Goal: Obtain resource: Download file/media

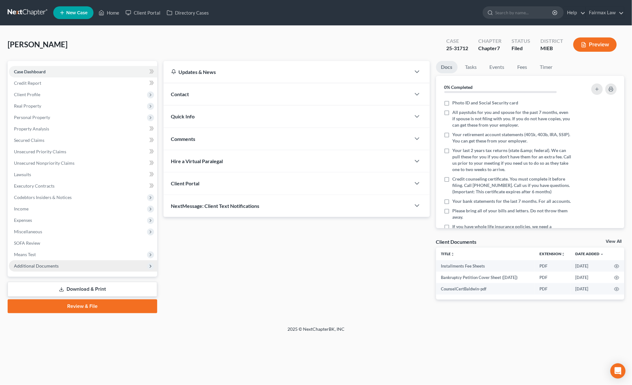
click at [65, 265] on span "Additional Documents" at bounding box center [83, 265] width 148 height 11
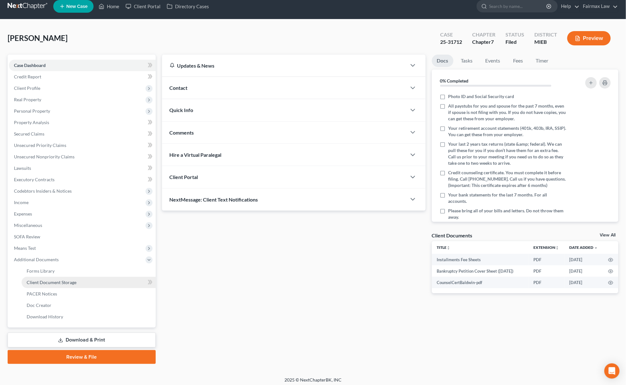
scroll to position [9, 0]
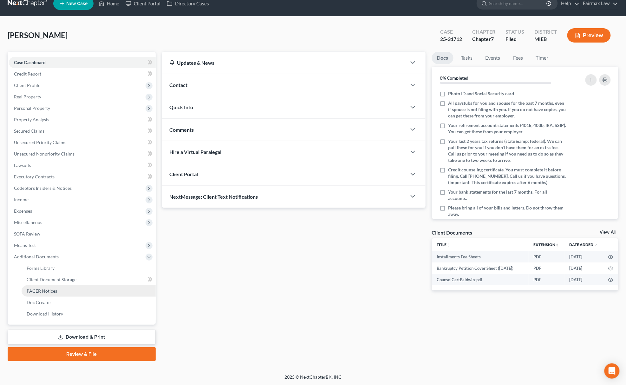
click at [57, 289] on link "PACER Notices" at bounding box center [89, 290] width 134 height 11
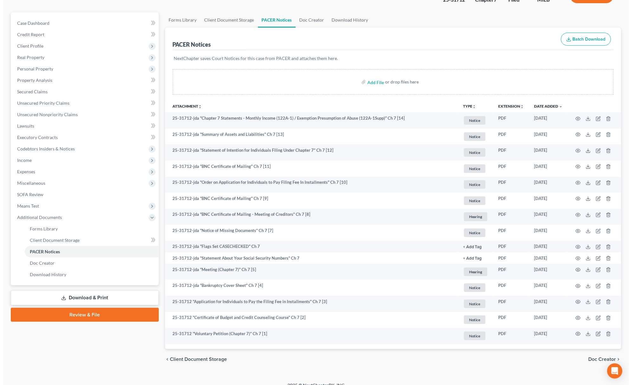
scroll to position [56, 0]
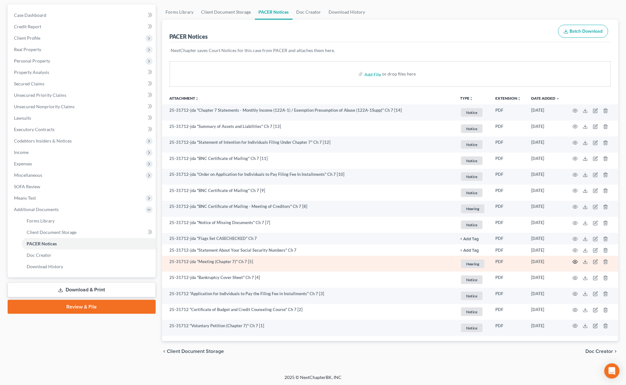
click at [574, 261] on icon "button" at bounding box center [575, 261] width 5 height 5
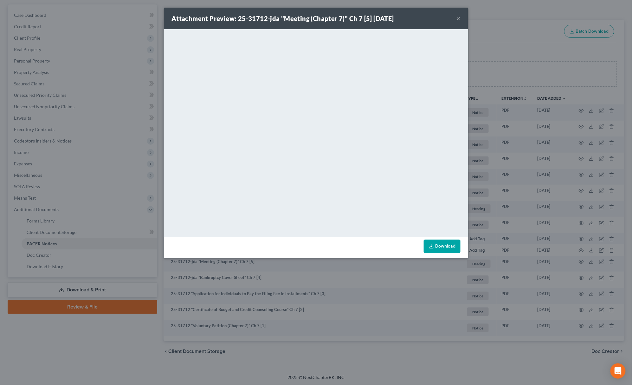
click at [471, 45] on div "Attachment Preview: 25-31712-jda "Meeting (Chapter 7)" Ch 7 [5] 08/13/2025 × <o…" at bounding box center [316, 192] width 632 height 385
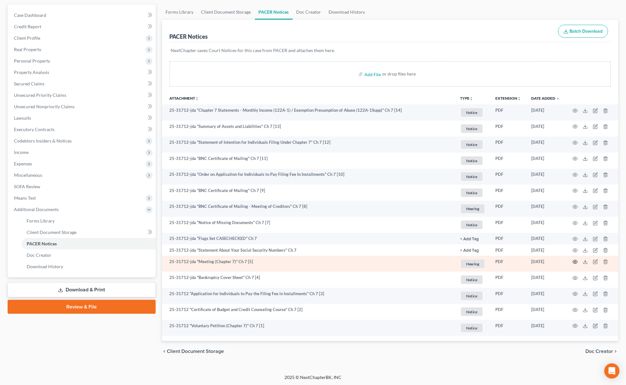
click at [575, 262] on icon "button" at bounding box center [575, 261] width 5 height 5
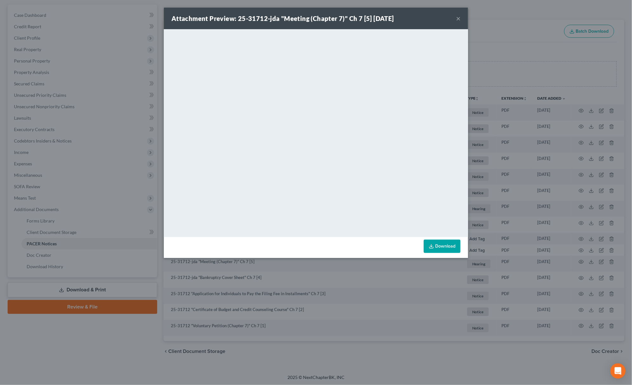
click at [508, 12] on div "Attachment Preview: 25-31712-jda "Meeting (Chapter 7)" Ch 7 [5] 08/13/2025 × <o…" at bounding box center [316, 192] width 632 height 385
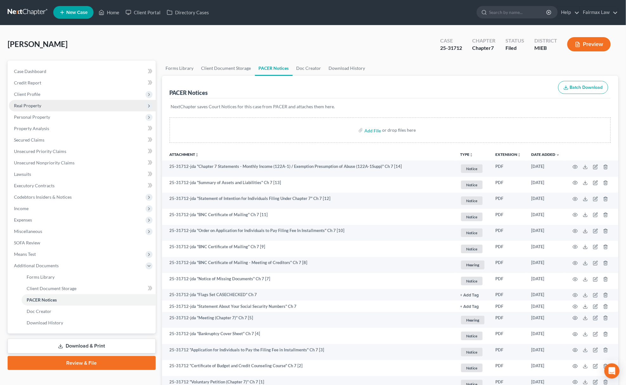
scroll to position [0, 0]
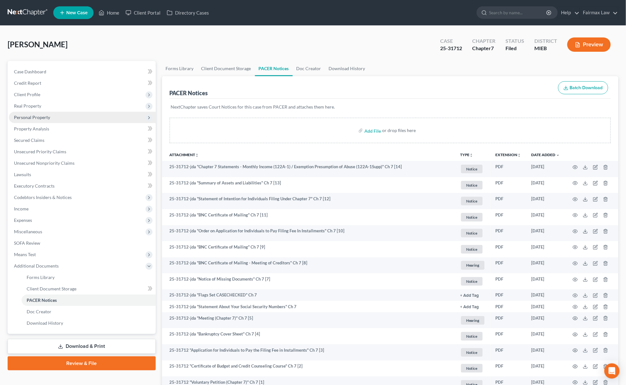
click at [36, 112] on span "Personal Property" at bounding box center [82, 117] width 147 height 11
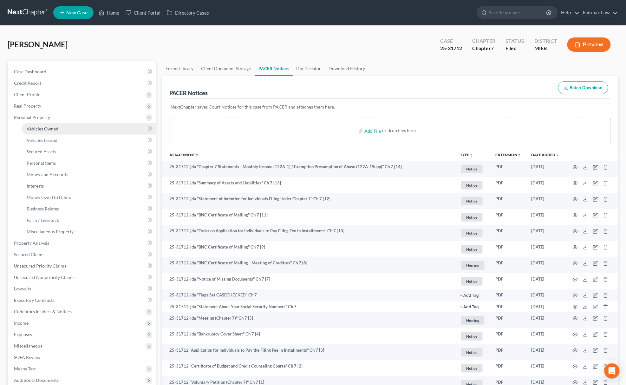
click at [51, 123] on link "Vehicles Owned" at bounding box center [89, 128] width 134 height 11
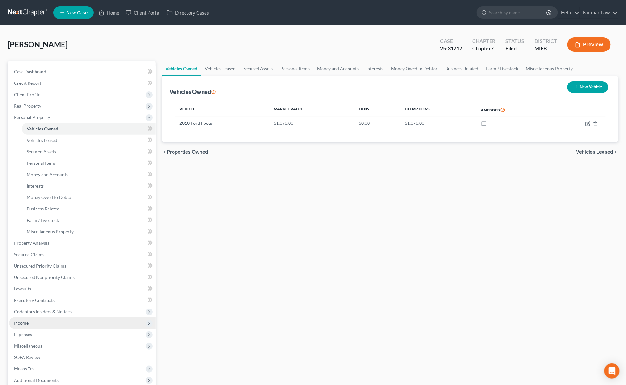
click at [28, 325] on span "Income" at bounding box center [82, 322] width 147 height 11
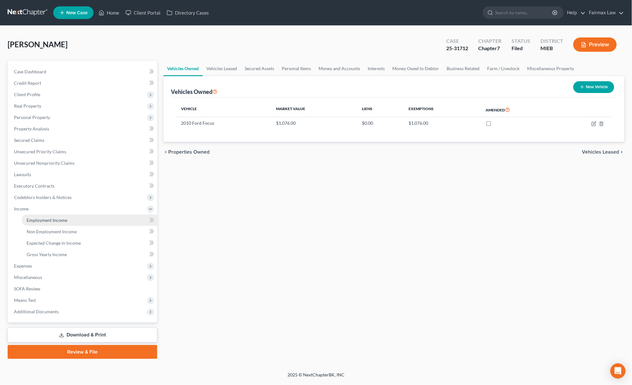
click at [41, 224] on link "Employment Income" at bounding box center [90, 219] width 136 height 11
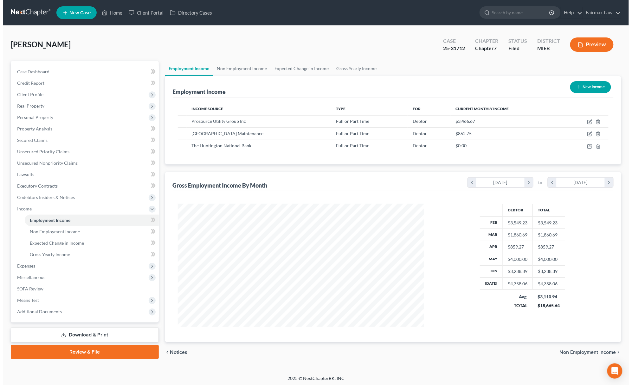
scroll to position [123, 259]
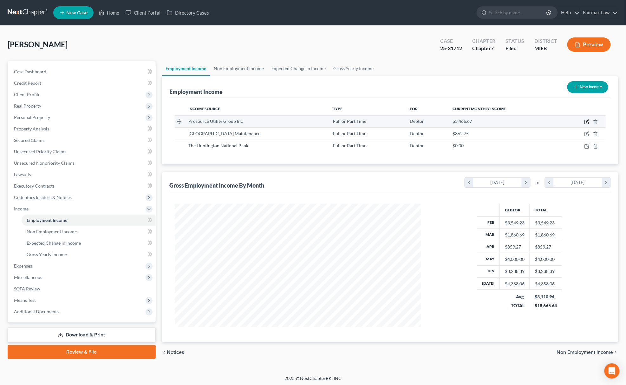
click at [587, 121] on icon "button" at bounding box center [587, 121] width 3 height 3
select select "0"
select select "23"
select select "3"
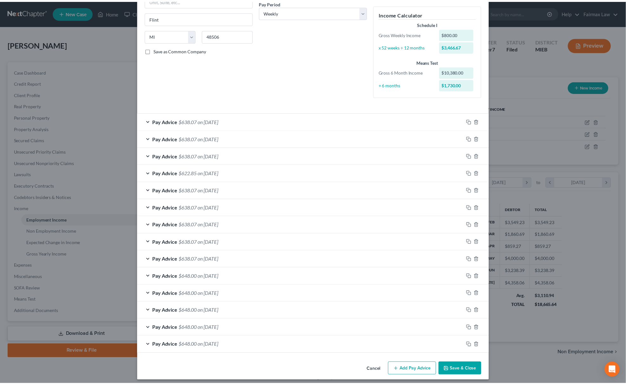
scroll to position [108, 0]
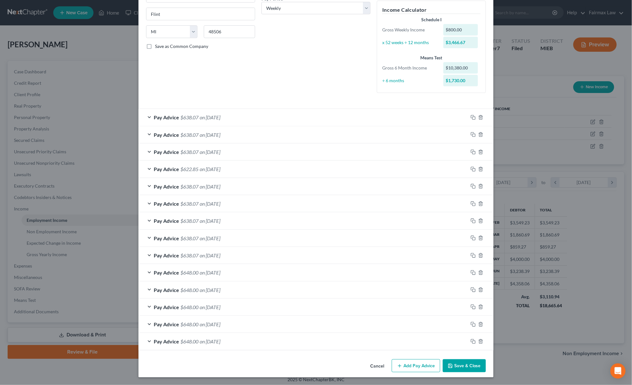
click at [468, 359] on button "Save & Close" at bounding box center [464, 365] width 43 height 13
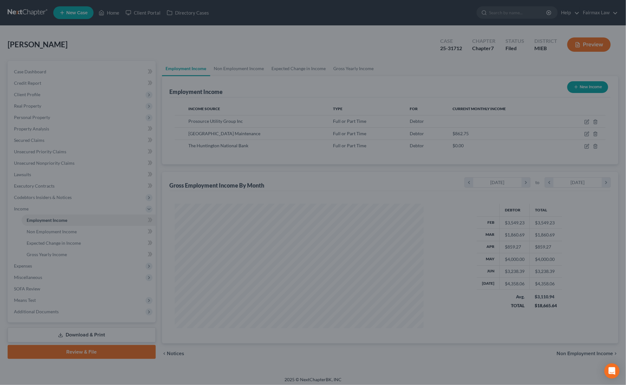
scroll to position [316912, 316775]
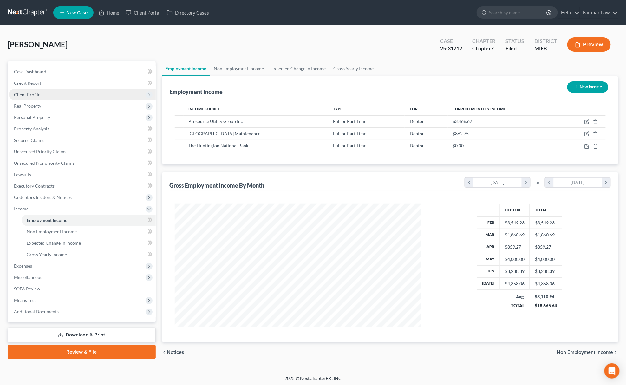
click at [64, 96] on span "Client Profile" at bounding box center [82, 94] width 147 height 11
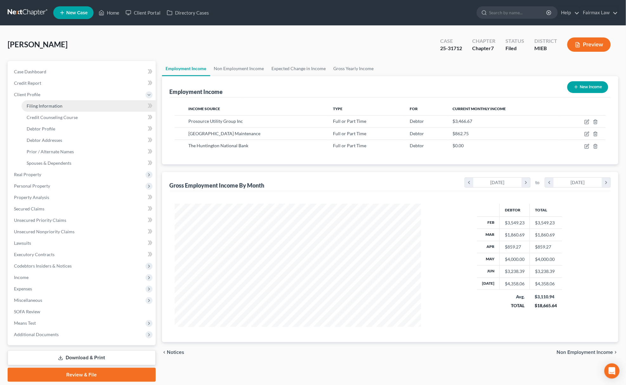
click at [51, 108] on link "Filing Information" at bounding box center [89, 105] width 134 height 11
select select "1"
select select "0"
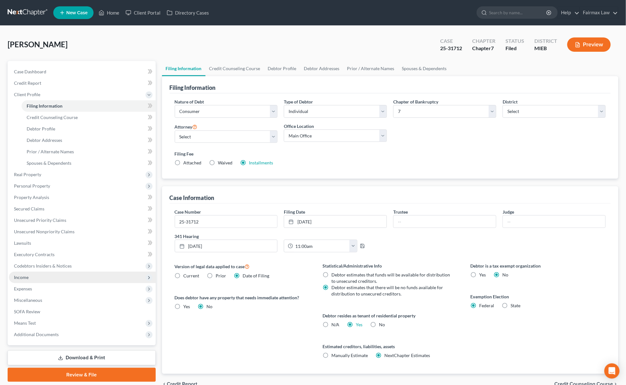
click at [39, 274] on span "Income" at bounding box center [82, 276] width 147 height 11
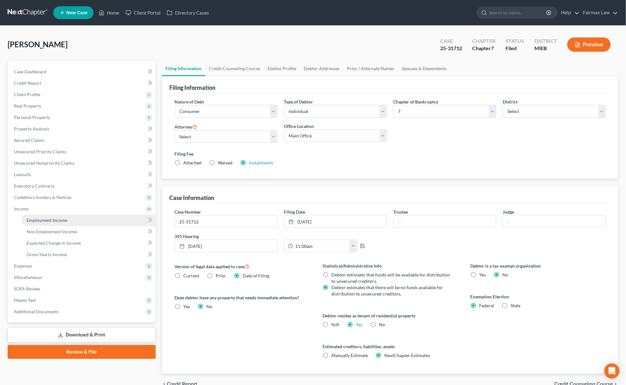
click at [70, 218] on link "Employment Income" at bounding box center [89, 219] width 134 height 11
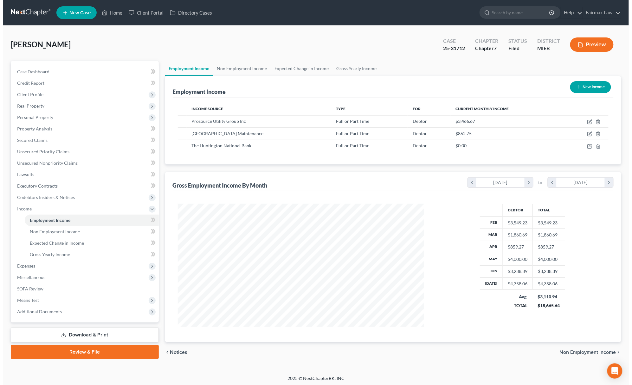
scroll to position [123, 259]
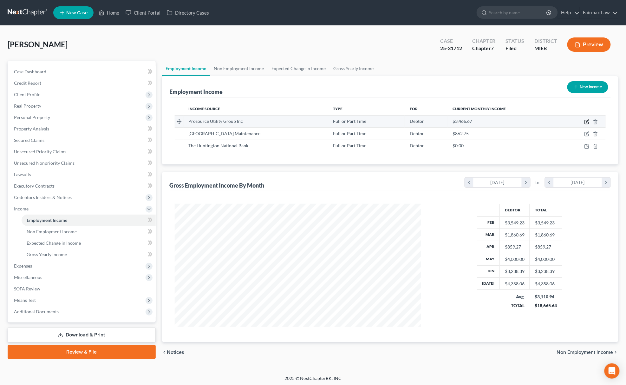
click at [587, 120] on icon "button" at bounding box center [587, 122] width 4 height 4
select select "0"
select select "23"
select select "3"
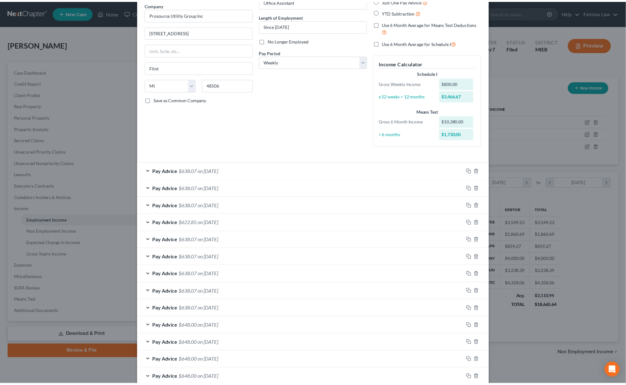
scroll to position [108, 0]
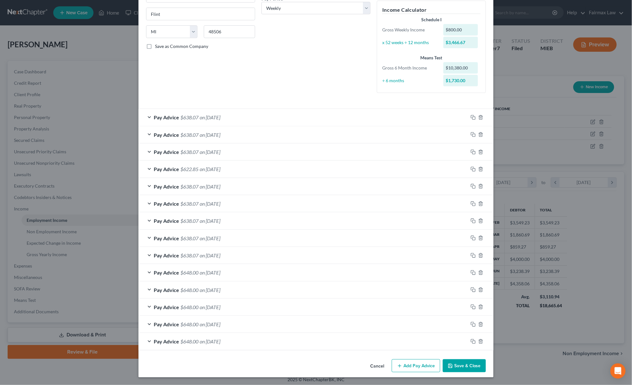
click at [457, 366] on button "Save & Close" at bounding box center [464, 365] width 43 height 13
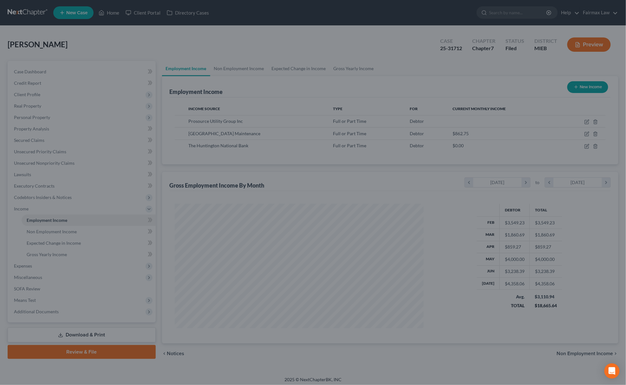
scroll to position [316912, 316775]
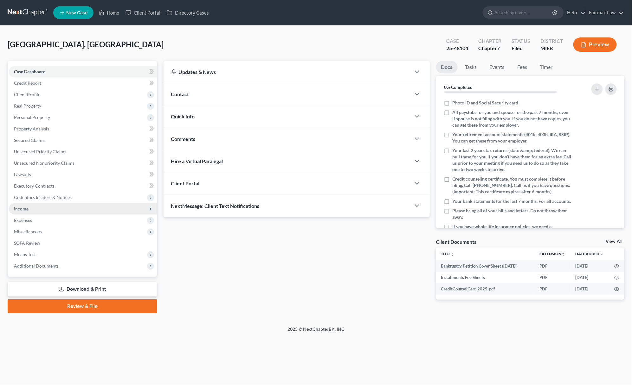
click at [31, 204] on span "Income" at bounding box center [83, 208] width 148 height 11
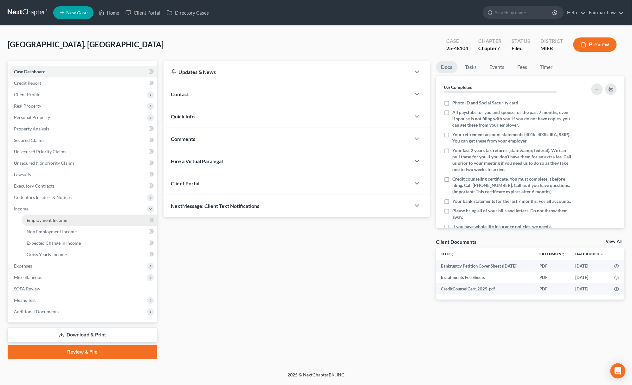
click at [34, 218] on span "Employment Income" at bounding box center [47, 219] width 41 height 5
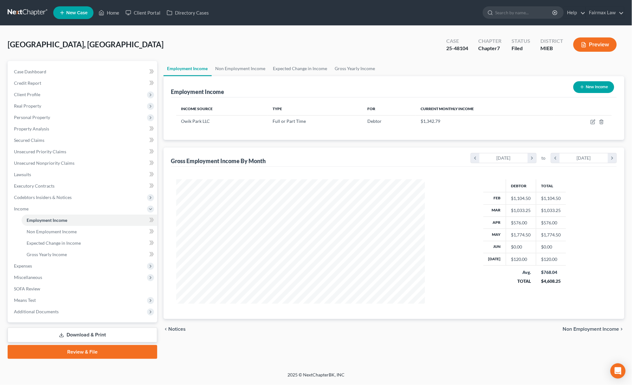
scroll to position [124, 262]
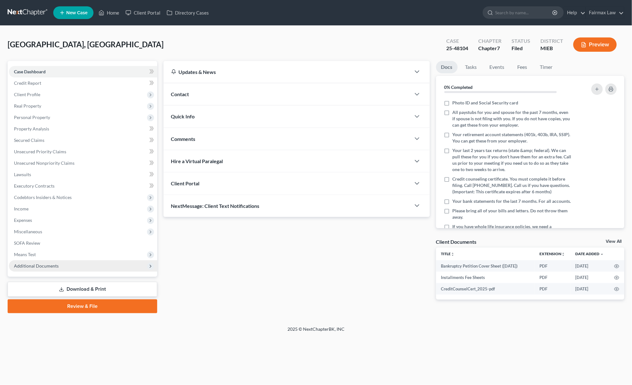
click at [93, 263] on span "Additional Documents" at bounding box center [83, 265] width 148 height 11
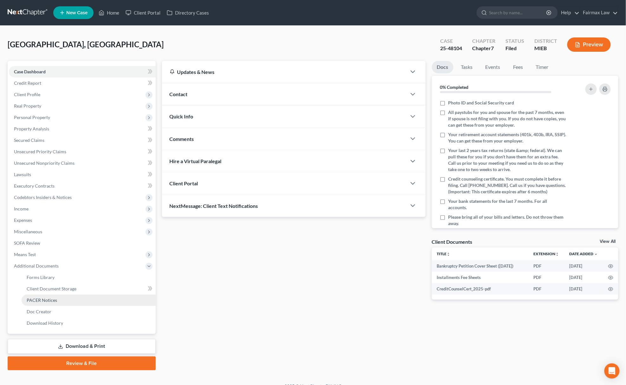
click at [65, 303] on link "PACER Notices" at bounding box center [89, 299] width 134 height 11
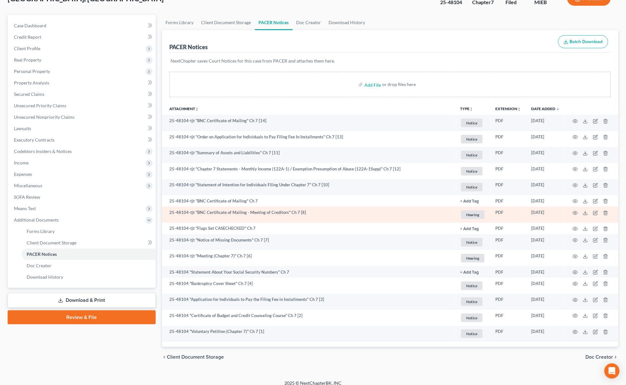
scroll to position [52, 0]
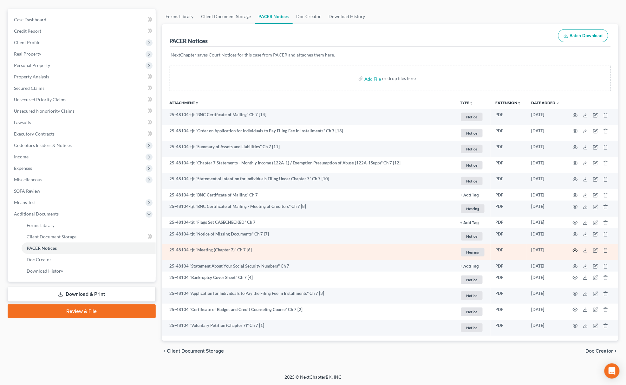
click at [573, 250] on icon "button" at bounding box center [575, 249] width 5 height 3
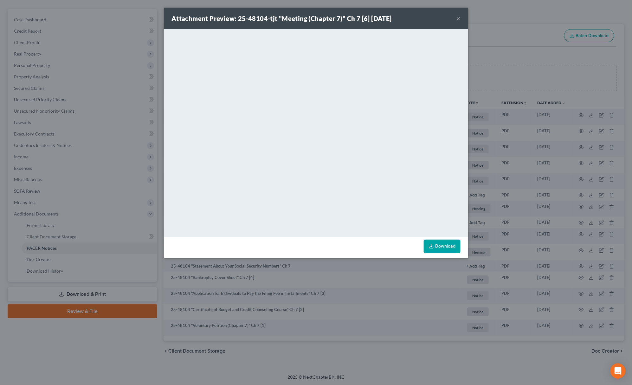
click at [497, 49] on div "Attachment Preview: 25-48104-tjt "Meeting (Chapter 7)" Ch 7 [6] 08/13/2025 × <o…" at bounding box center [316, 192] width 632 height 385
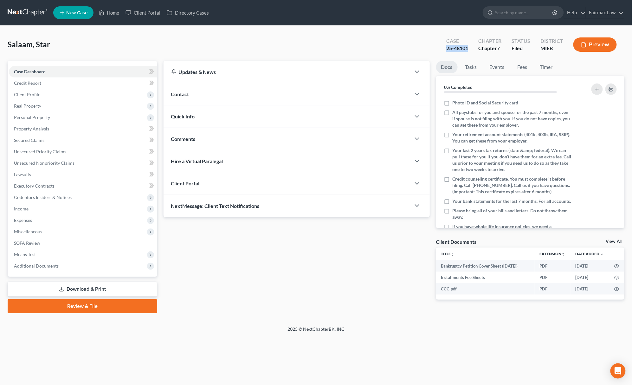
drag, startPoint x: 441, startPoint y: 49, endPoint x: 470, endPoint y: 49, distance: 29.2
click at [470, 49] on div "Case 25-48101 Chapter Chapter 7 Status Filed District MIEB Preview" at bounding box center [532, 44] width 186 height 23
copy div "25-48101"
drag, startPoint x: 634, startPoint y: 227, endPoint x: 687, endPoint y: 268, distance: 67.3
click at [632, 268] on html "Home New Case Client Portal Directory Cases Fairmax Law [EMAIL_ADDRESS][DOMAIN_…" at bounding box center [316, 192] width 632 height 385
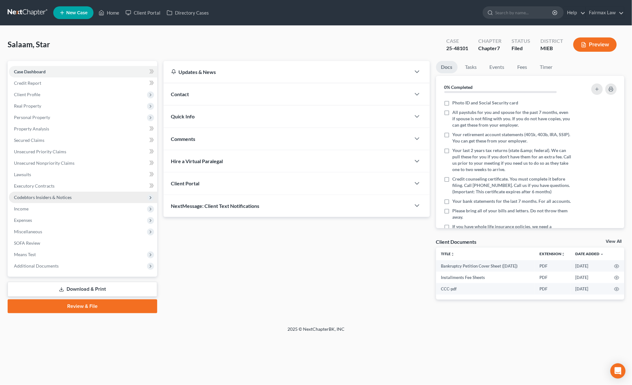
click at [60, 195] on span "Codebtors Insiders & Notices" at bounding box center [43, 196] width 58 height 5
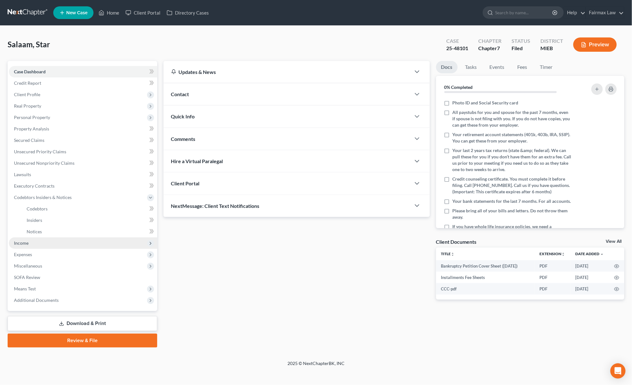
click at [51, 242] on span "Income" at bounding box center [83, 242] width 148 height 11
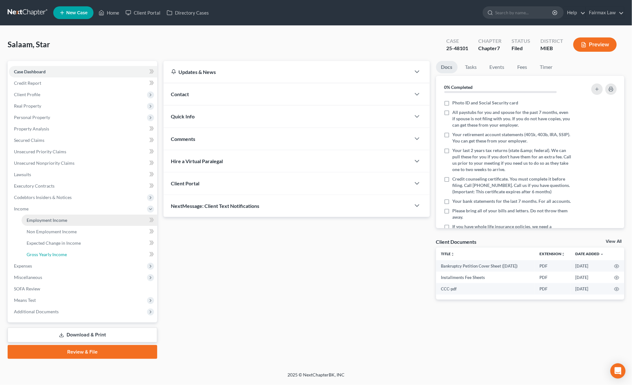
click at [56, 250] on link "Gross Yearly Income" at bounding box center [90, 254] width 136 height 11
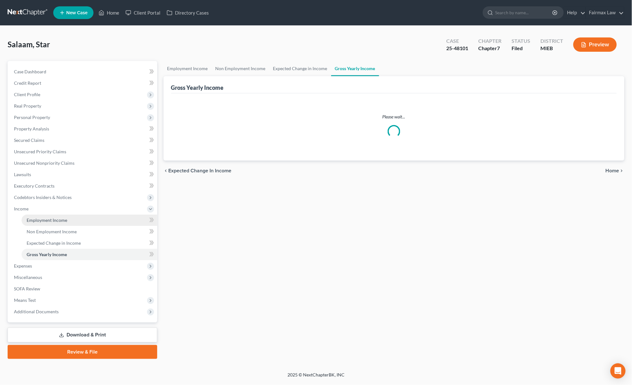
click at [62, 218] on span "Employment Income" at bounding box center [47, 219] width 41 height 5
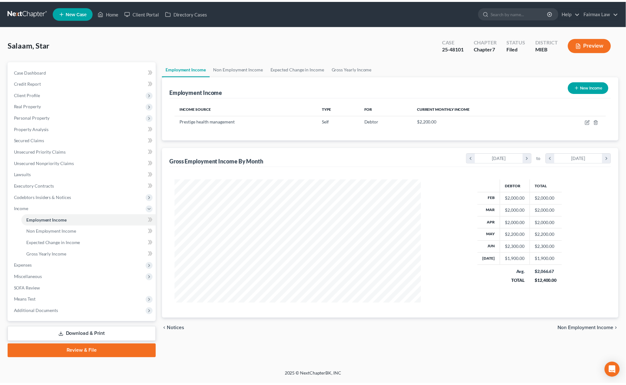
scroll to position [124, 262]
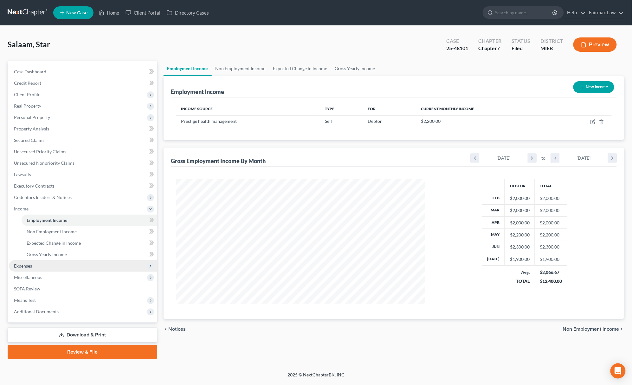
click at [47, 264] on span "Expenses" at bounding box center [83, 265] width 148 height 11
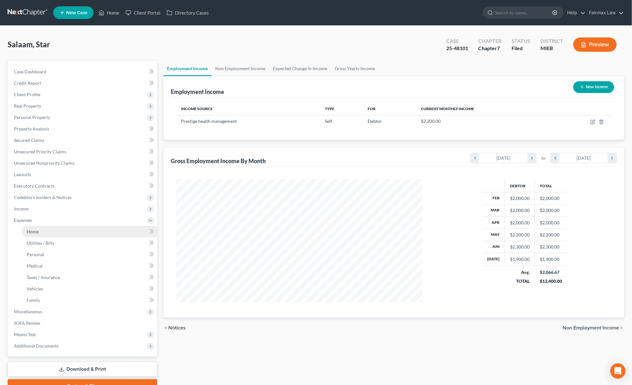
scroll to position [316912, 316775]
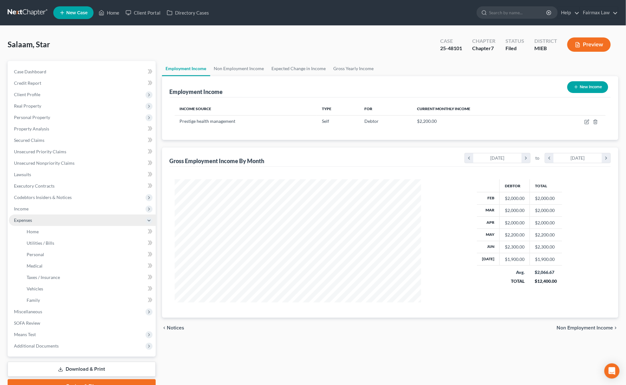
click at [37, 217] on span "Expenses" at bounding box center [82, 219] width 147 height 11
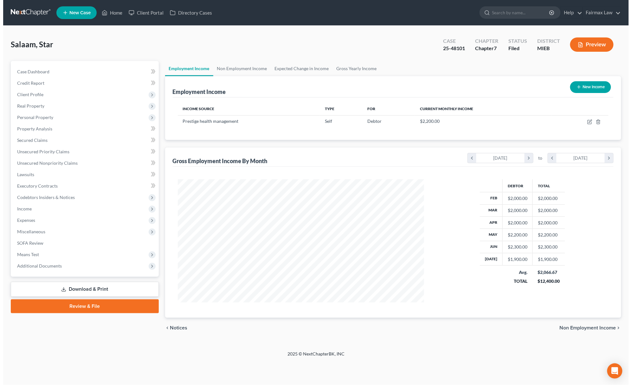
scroll to position [316910, 316773]
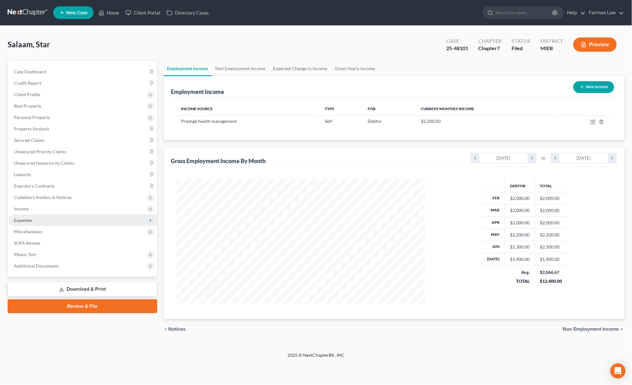
click at [36, 221] on span "Expenses" at bounding box center [83, 219] width 148 height 11
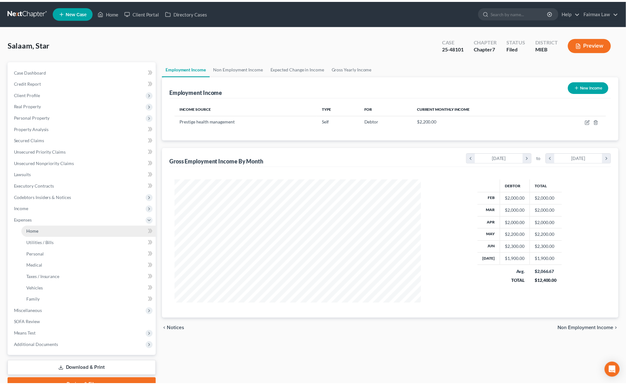
scroll to position [316912, 316775]
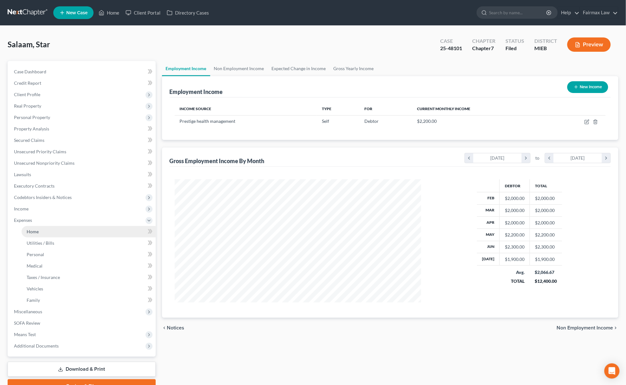
click at [39, 230] on link "Home" at bounding box center [89, 231] width 134 height 11
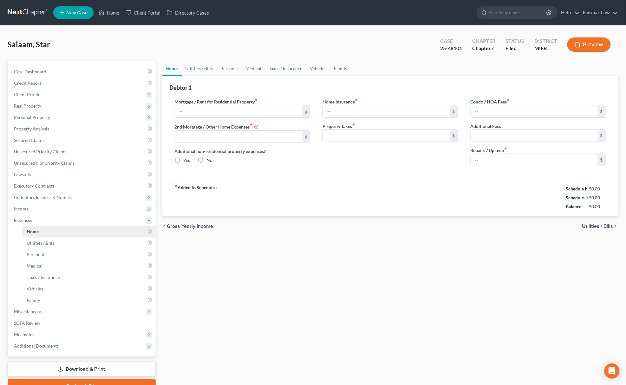
type input "1,075.00"
type input "0.00"
radio input "true"
type input "0.00"
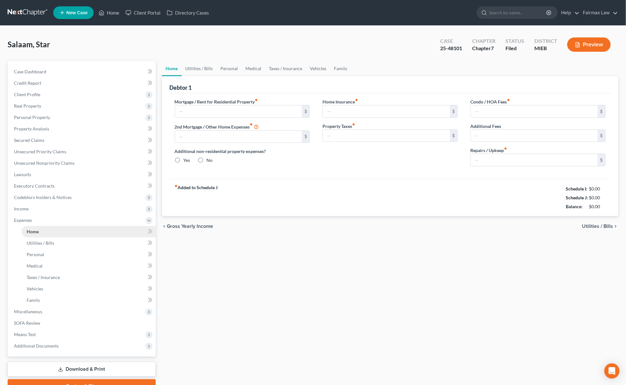
type input "0.00"
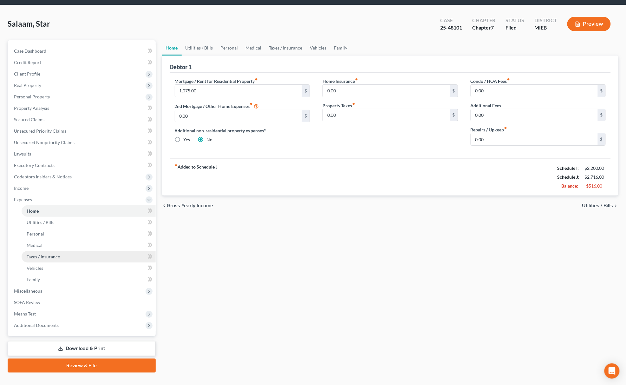
scroll to position [32, 0]
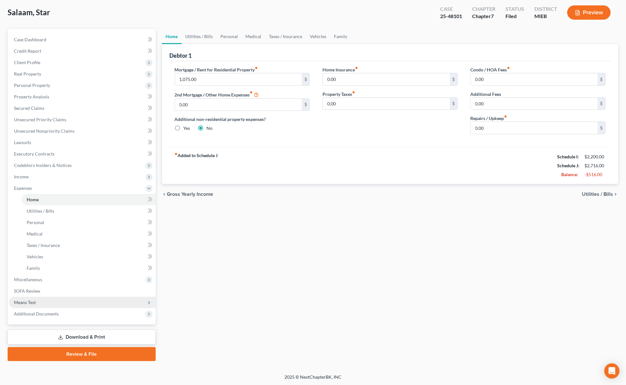
click at [55, 299] on span "Means Test" at bounding box center [82, 301] width 147 height 11
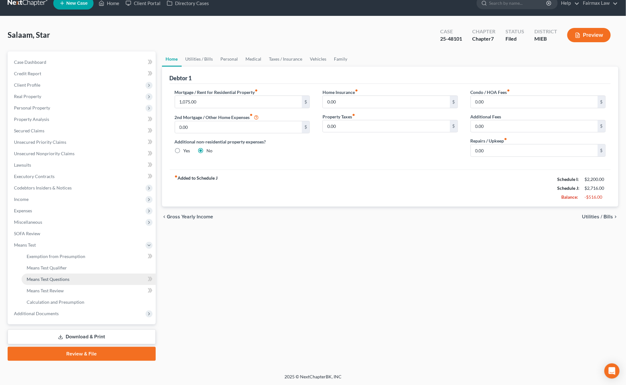
scroll to position [9, 0]
click at [93, 252] on link "Exemption from Presumption" at bounding box center [89, 256] width 134 height 11
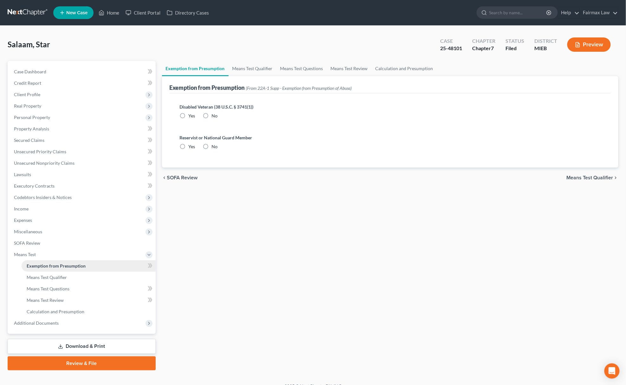
radio input "true"
click at [422, 66] on link "Calculation and Presumption" at bounding box center [404, 68] width 65 height 15
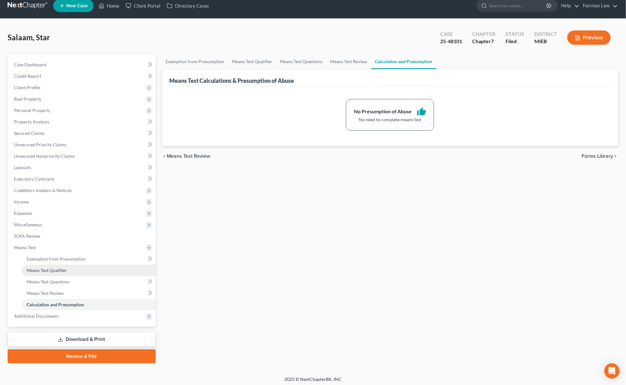
scroll to position [9, 0]
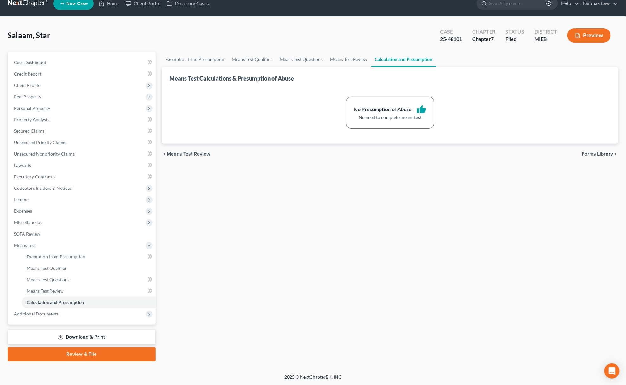
drag, startPoint x: 93, startPoint y: 338, endPoint x: 116, endPoint y: 321, distance: 28.3
click at [93, 338] on link "Download & Print" at bounding box center [82, 336] width 148 height 15
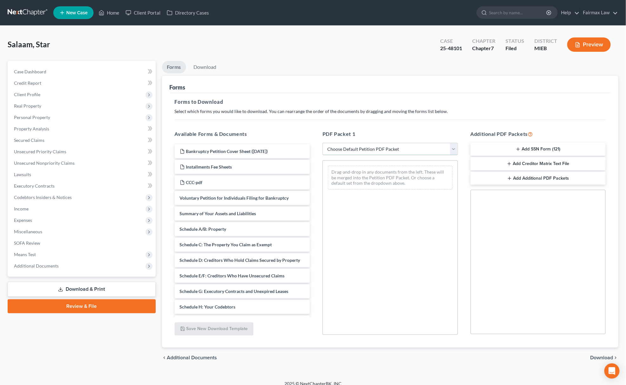
drag, startPoint x: 413, startPoint y: 145, endPoint x: 408, endPoint y: 152, distance: 8.8
click at [413, 145] on select "Choose Default Petition PDF Packet Complete Bankruptcy Petition (all forms and …" at bounding box center [389, 149] width 135 height 13
select select "0"
click at [322, 143] on select "Choose Default Petition PDF Packet Complete Bankruptcy Petition (all forms and …" at bounding box center [389, 149] width 135 height 13
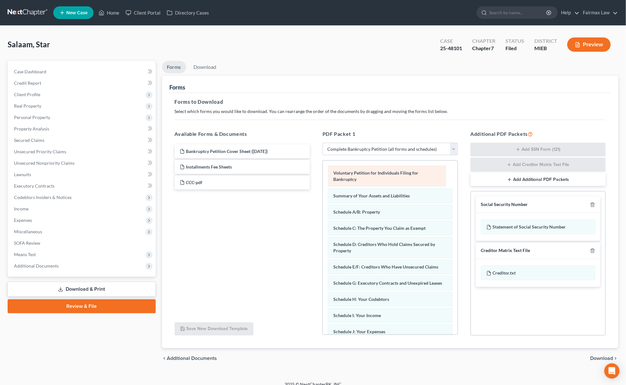
drag, startPoint x: 353, startPoint y: 170, endPoint x: 268, endPoint y: 248, distance: 115.6
click at [323, 248] on div "Voluntary Petition for Individuals Filing for Bankruptcy Voluntary Petition for…" at bounding box center [390, 341] width 135 height 363
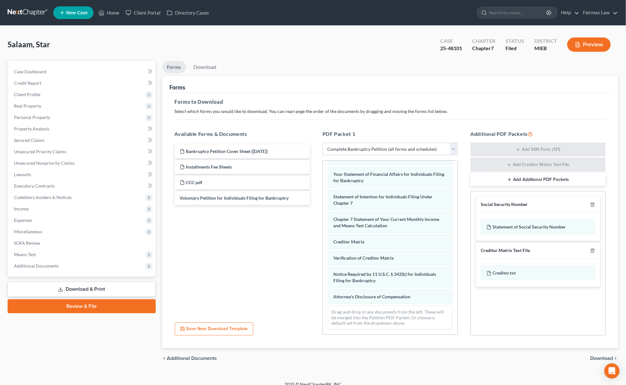
scroll to position [160, 0]
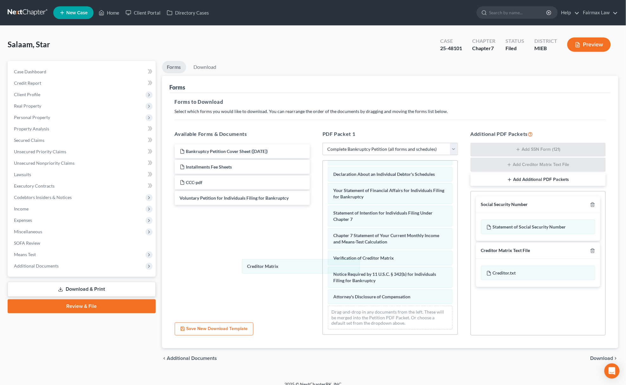
drag, startPoint x: 341, startPoint y: 239, endPoint x: 273, endPoint y: 259, distance: 71.7
click at [323, 264] on div "Creditor Matrix Summary of Your Assets and Liabilities Schedule A/B: Property S…" at bounding box center [390, 172] width 135 height 324
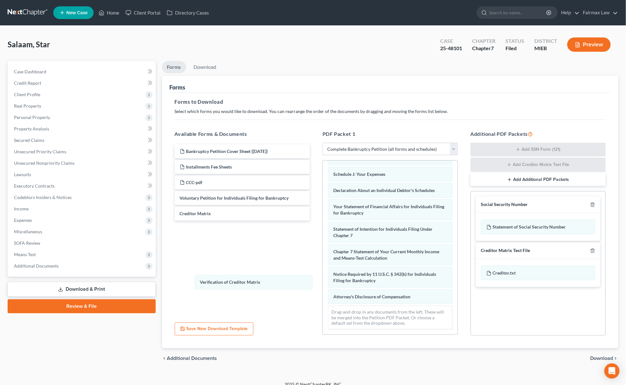
drag, startPoint x: 349, startPoint y: 256, endPoint x: 245, endPoint y: 276, distance: 106.4
click at [323, 281] on div "Verification of Creditor Matrix Summary of Your Assets and Liabilities Schedule…" at bounding box center [390, 180] width 135 height 308
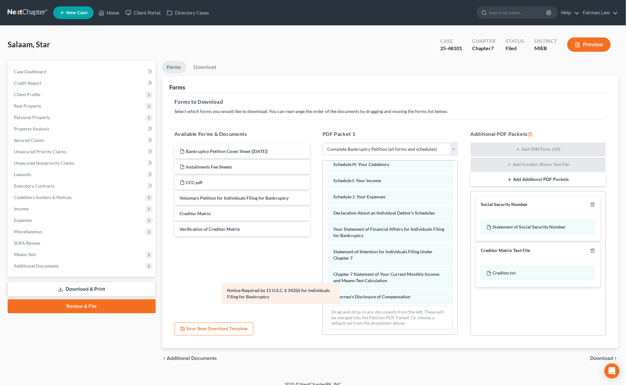
scroll to position [121, 0]
drag, startPoint x: 354, startPoint y: 275, endPoint x: 227, endPoint y: 292, distance: 127.7
click at [323, 292] on div "Notice Required by 11 U.S.C. § 342(b) for Individuals Filing for Bankruptcy Sum…" at bounding box center [390, 192] width 135 height 286
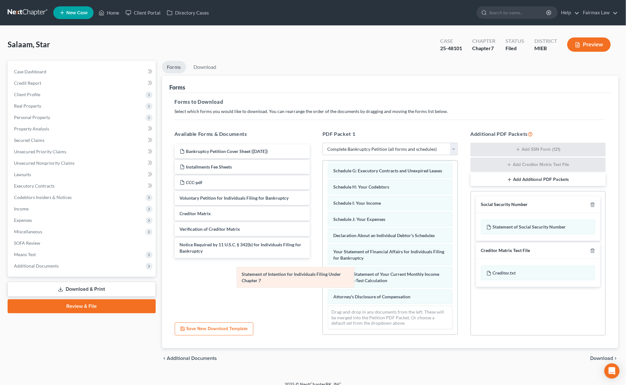
scroll to position [98, 0]
drag, startPoint x: 363, startPoint y: 260, endPoint x: 267, endPoint y: 284, distance: 99.4
click at [323, 284] on div "Statement of Intention for Individuals Filing Under Chapter 7 Summary of Your A…" at bounding box center [390, 202] width 135 height 263
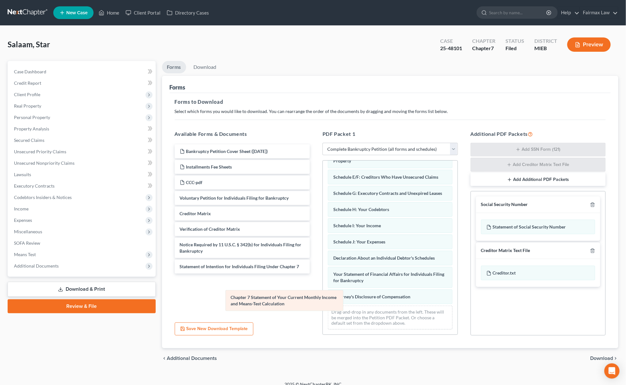
scroll to position [75, 0]
drag, startPoint x: 390, startPoint y: 273, endPoint x: 276, endPoint y: 298, distance: 116.2
click at [323, 298] on div "Chapter 7 Statement of Your Current Monthly Income and Means-Test Calculation S…" at bounding box center [390, 214] width 135 height 241
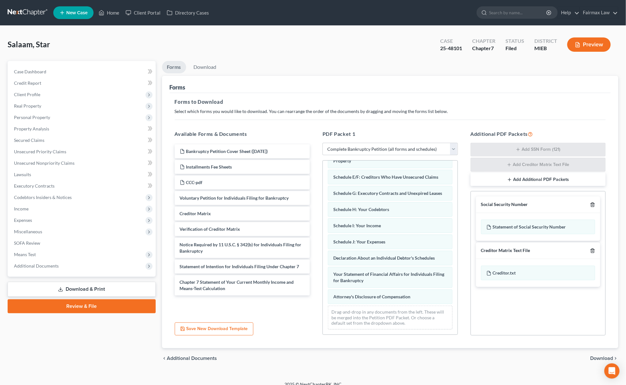
click at [593, 204] on icon "button" at bounding box center [592, 204] width 5 height 5
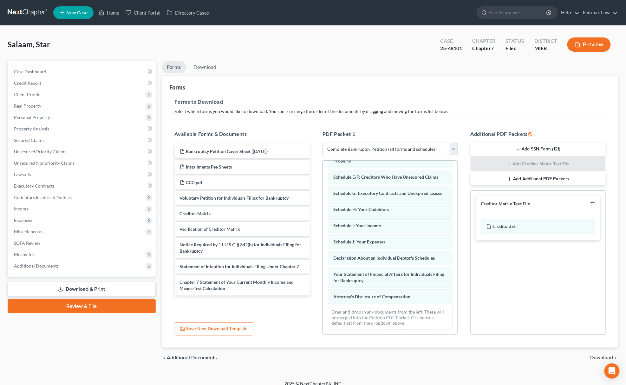
click at [594, 204] on icon "button" at bounding box center [592, 204] width 3 height 4
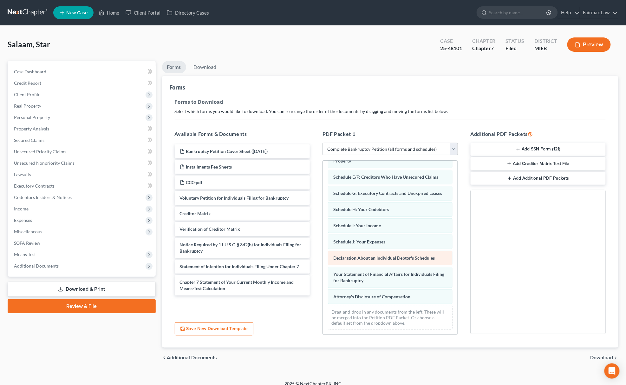
scroll to position [7, 0]
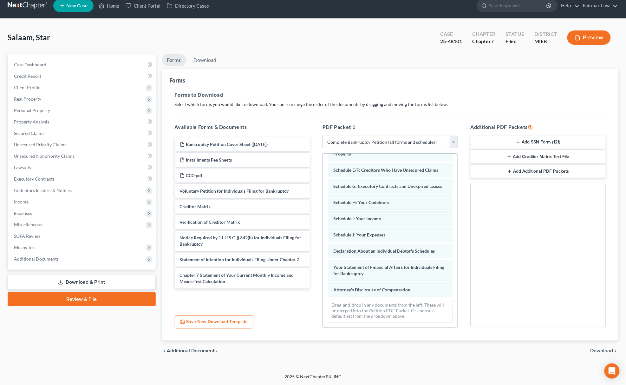
click at [609, 349] on span "Download" at bounding box center [601, 350] width 23 height 5
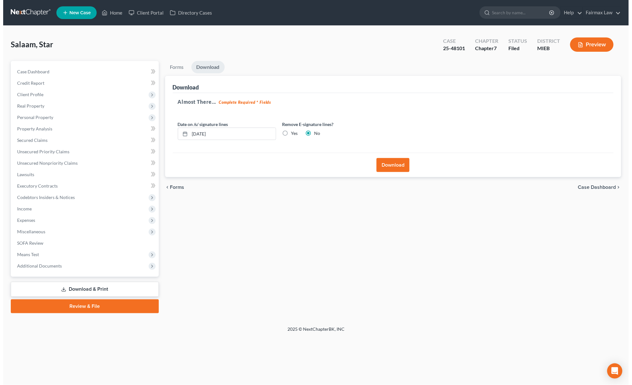
scroll to position [0, 0]
click at [390, 164] on button "Download" at bounding box center [394, 165] width 33 height 14
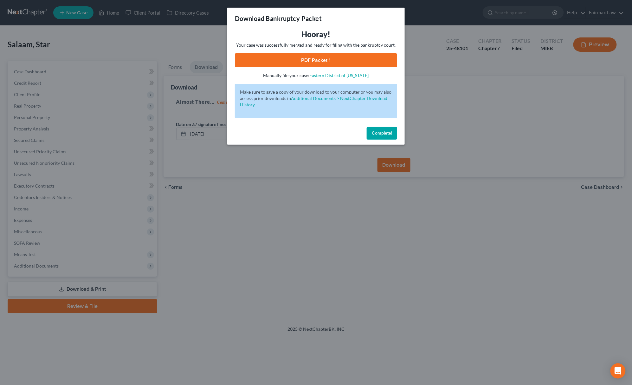
click at [352, 63] on link "PDF Packet 1" at bounding box center [316, 60] width 162 height 14
click at [388, 132] on span "Complete!" at bounding box center [382, 132] width 20 height 5
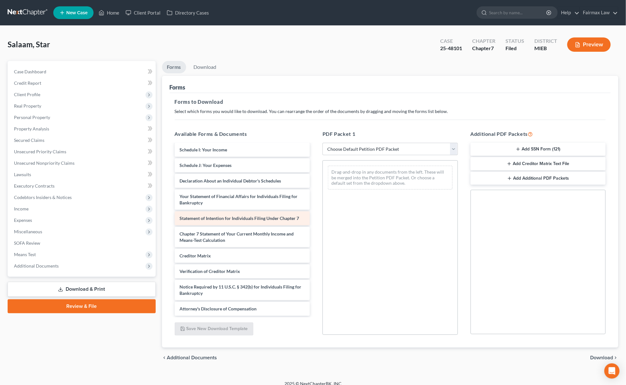
scroll to position [163, 0]
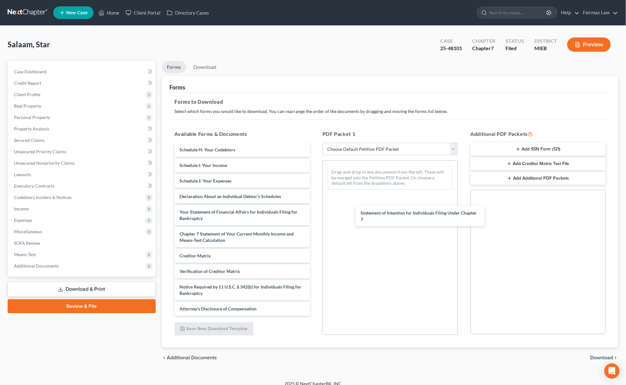
drag, startPoint x: 212, startPoint y: 216, endPoint x: 387, endPoint y: 217, distance: 175.0
click at [315, 217] on div "Statement of Intention for Individuals Filing Under Chapter 7 Bankruptcy Petiti…" at bounding box center [243, 151] width 146 height 328
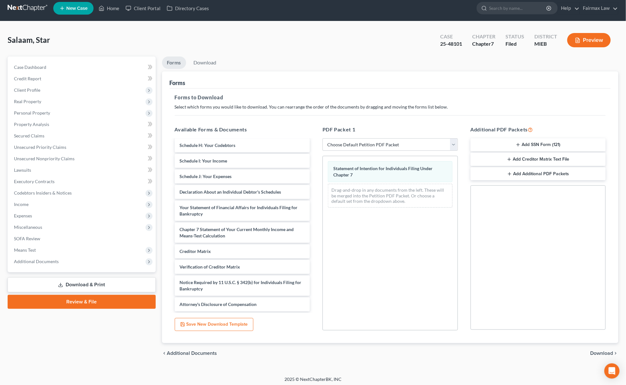
scroll to position [7, 0]
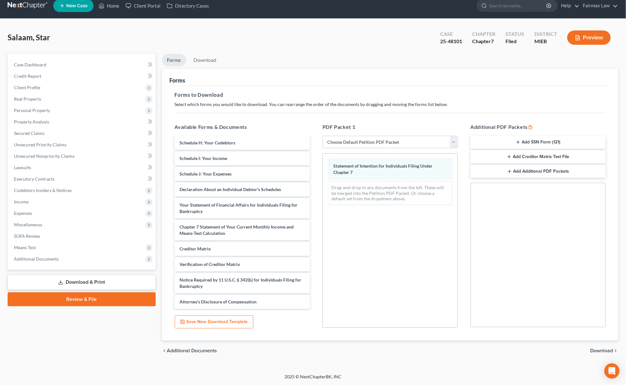
click at [601, 351] on span "Download" at bounding box center [601, 350] width 23 height 5
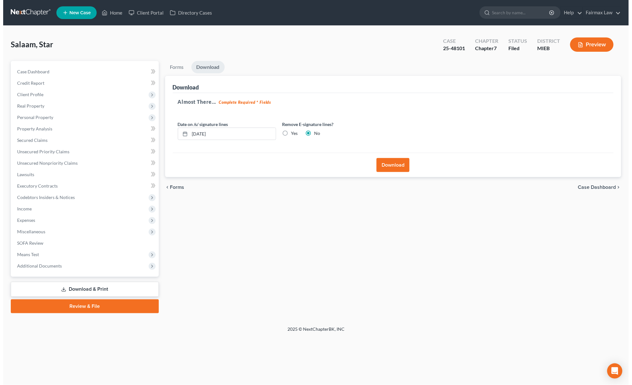
scroll to position [0, 0]
click at [391, 168] on button "Download" at bounding box center [394, 165] width 33 height 14
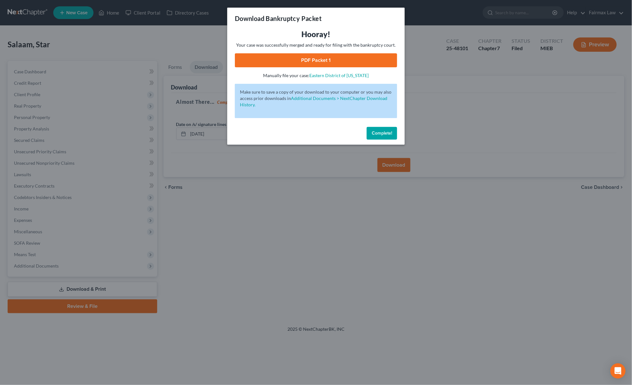
click at [350, 56] on link "PDF Packet 1" at bounding box center [316, 60] width 162 height 14
click at [377, 137] on button "Complete!" at bounding box center [382, 133] width 30 height 13
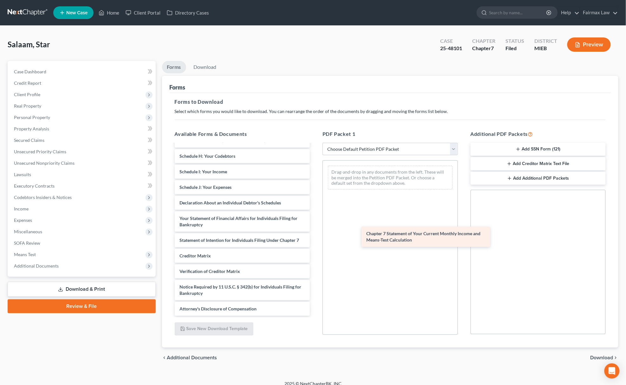
scroll to position [163, 0]
drag, startPoint x: 202, startPoint y: 234, endPoint x: 384, endPoint y: 230, distance: 181.7
click at [315, 231] on div "Chapter 7 Statement of Your Current Monthly Income and Means-Test Calculation B…" at bounding box center [243, 155] width 146 height 322
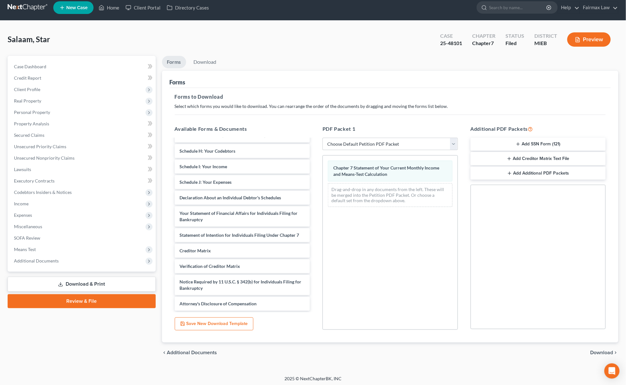
scroll to position [7, 0]
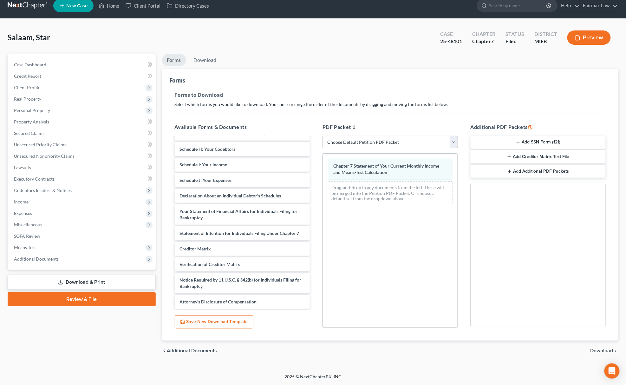
click at [605, 349] on span "Download" at bounding box center [601, 350] width 23 height 5
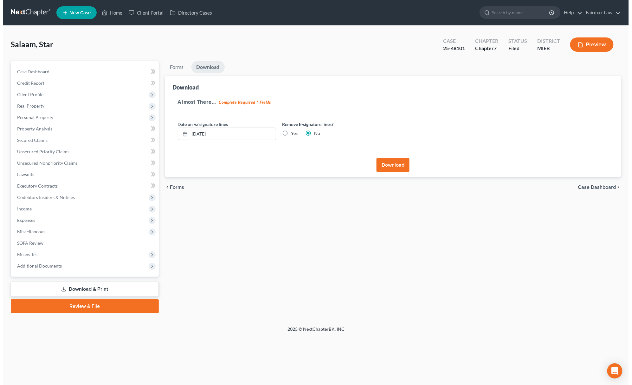
scroll to position [0, 0]
click at [393, 160] on button "Download" at bounding box center [394, 165] width 33 height 14
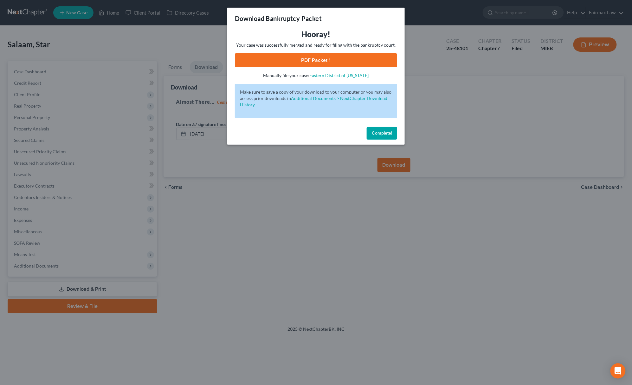
click at [342, 62] on link "PDF Packet 1" at bounding box center [316, 60] width 162 height 14
drag, startPoint x: 387, startPoint y: 134, endPoint x: 443, endPoint y: 85, distance: 74.6
click at [387, 134] on span "Complete!" at bounding box center [382, 132] width 20 height 5
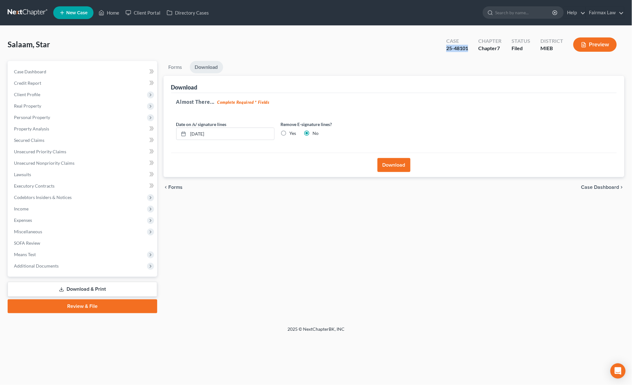
drag, startPoint x: 463, startPoint y: 47, endPoint x: 471, endPoint y: 48, distance: 8.0
click at [471, 48] on div "Case 25-48101" at bounding box center [457, 45] width 32 height 19
copy div "25-48101"
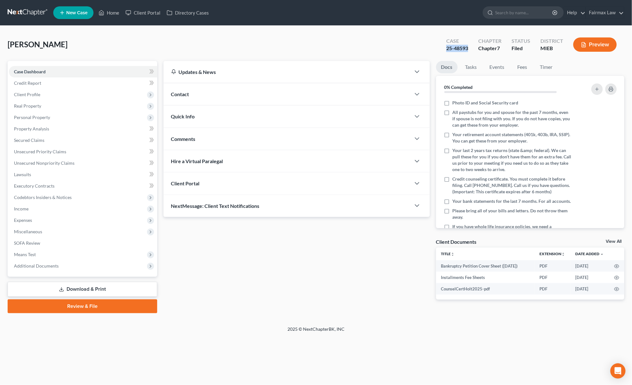
drag, startPoint x: 440, startPoint y: 48, endPoint x: 471, endPoint y: 51, distance: 30.9
click at [471, 51] on div "Case 25-48593 Chapter Chapter 7 Status Filed District MIEB Preview" at bounding box center [532, 44] width 186 height 23
copy div "25-48593"
click at [64, 263] on span "Additional Documents" at bounding box center [83, 265] width 148 height 11
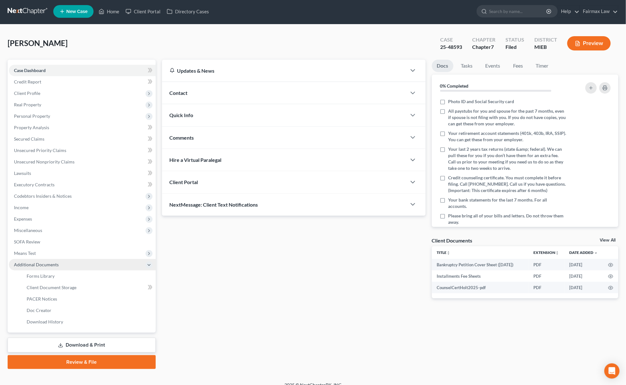
scroll to position [9, 0]
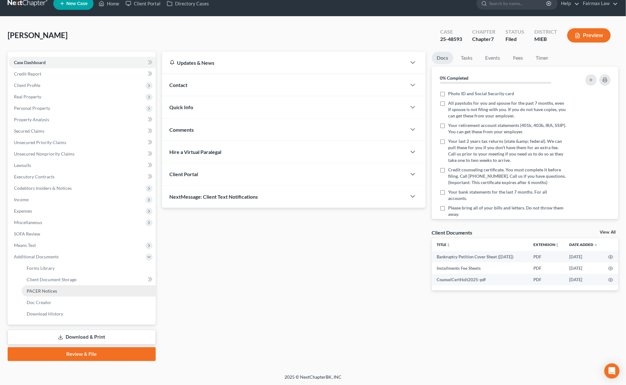
click at [48, 288] on span "PACER Notices" at bounding box center [42, 290] width 30 height 5
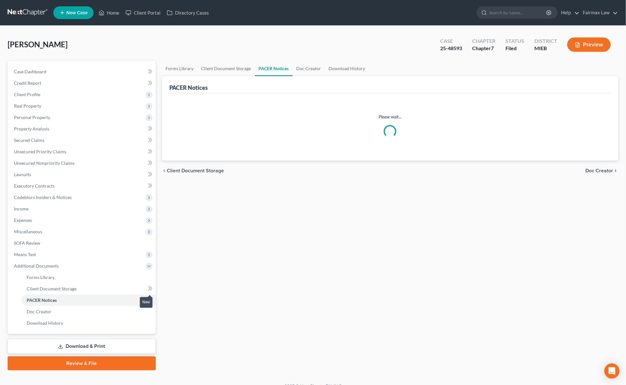
scroll to position [9, 0]
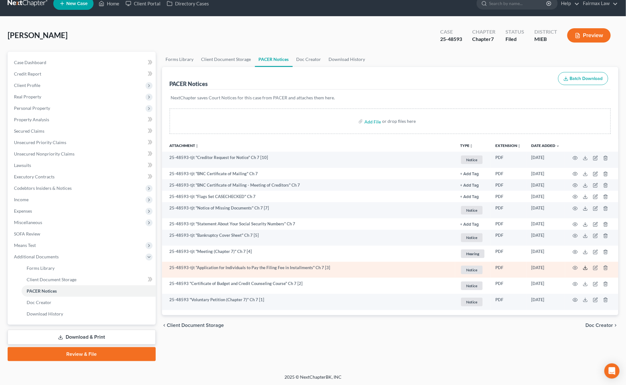
click at [585, 265] on icon at bounding box center [585, 267] width 5 height 5
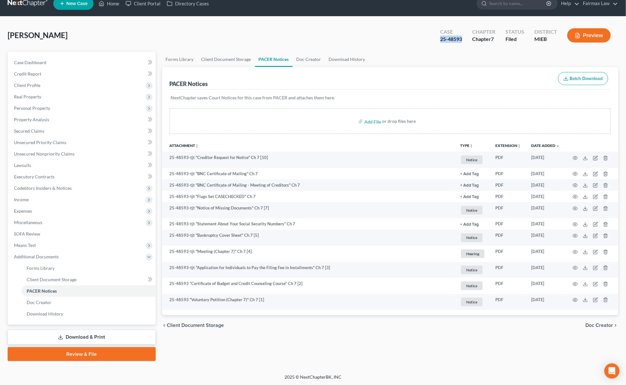
copy div "25-48593"
drag, startPoint x: 435, startPoint y: 44, endPoint x: 463, endPoint y: 42, distance: 28.3
click at [463, 42] on div "Case 25-48593 Chapter Chapter 7 Status Filed District MIEB Preview" at bounding box center [525, 35] width 186 height 23
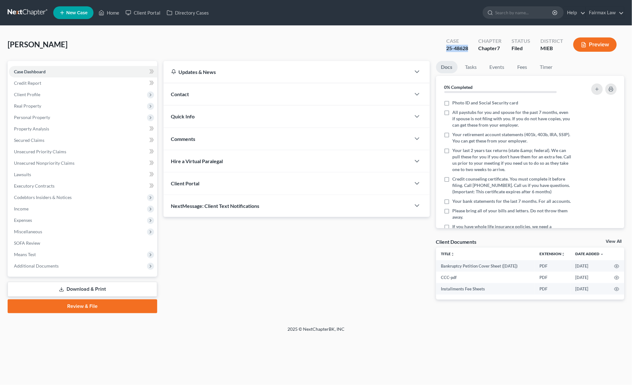
drag, startPoint x: 448, startPoint y: 49, endPoint x: 473, endPoint y: 51, distance: 25.4
click at [473, 51] on div "Case 25-48628" at bounding box center [457, 45] width 32 height 19
copy div "25-48628"
click at [67, 266] on span "Additional Documents" at bounding box center [83, 265] width 148 height 11
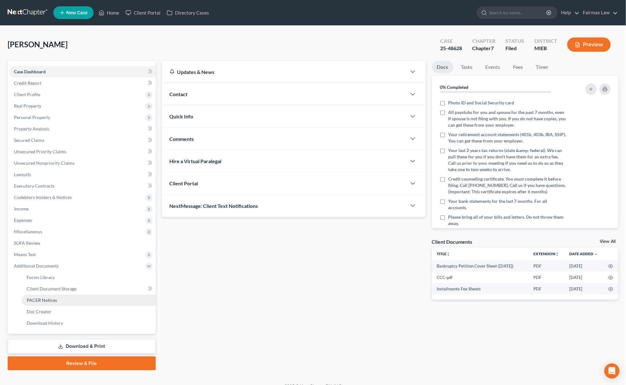
click at [66, 296] on link "PACER Notices" at bounding box center [89, 299] width 134 height 11
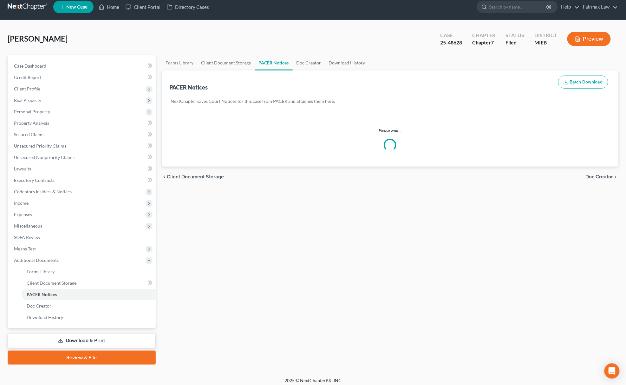
scroll to position [9, 0]
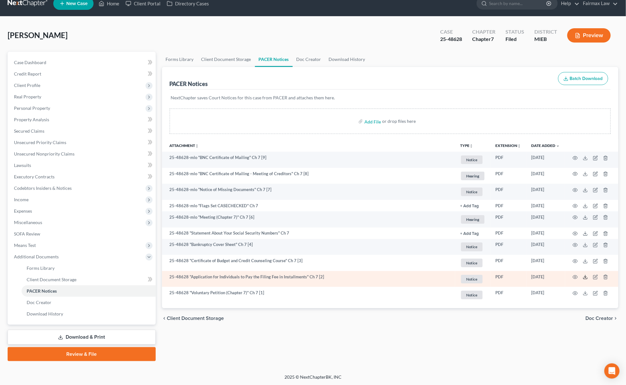
click at [585, 277] on icon at bounding box center [585, 276] width 5 height 5
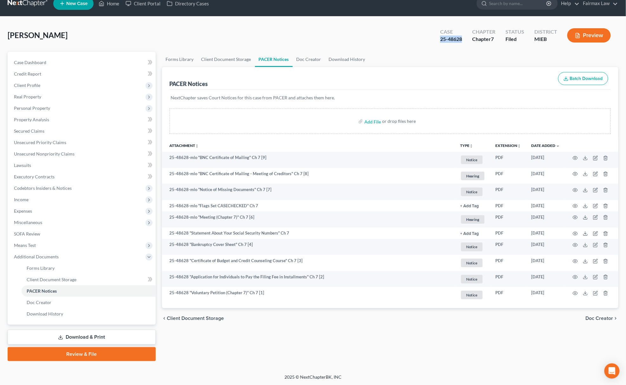
drag, startPoint x: 435, startPoint y: 41, endPoint x: 465, endPoint y: 44, distance: 29.7
click at [465, 44] on div "Case 25-48628 Chapter Chapter 7 Status Filed District MIEB Preview" at bounding box center [525, 35] width 186 height 23
copy div "25-48628"
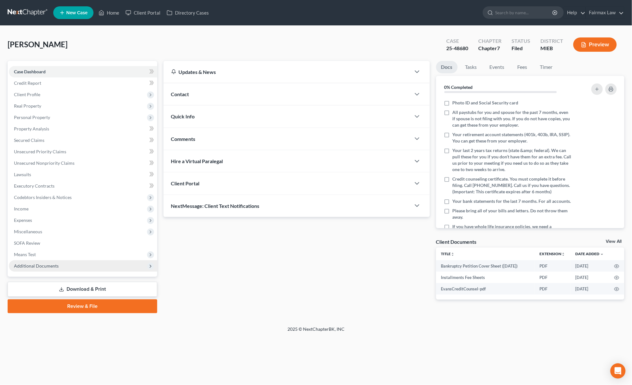
click at [68, 262] on span "Additional Documents" at bounding box center [83, 265] width 148 height 11
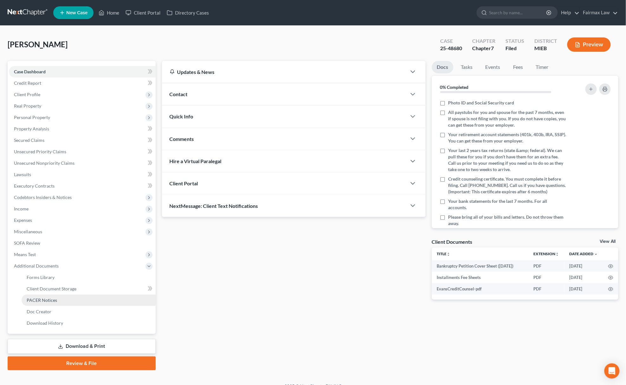
click at [58, 294] on link "PACER Notices" at bounding box center [89, 299] width 134 height 11
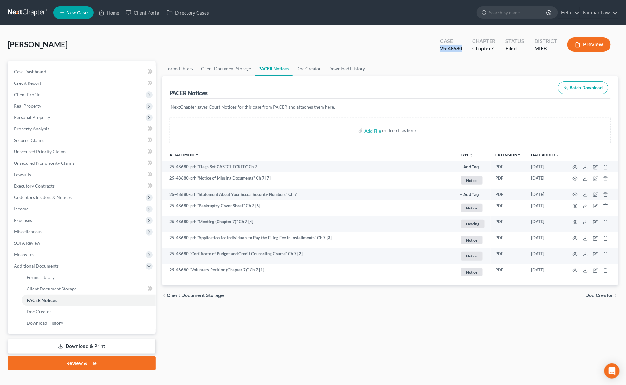
drag, startPoint x: 441, startPoint y: 48, endPoint x: 465, endPoint y: 55, distance: 25.1
click at [465, 55] on div "Case 25-48680 Chapter Chapter 7 Status Filed District MIEB Preview" at bounding box center [525, 44] width 186 height 23
copy div "25-48680"
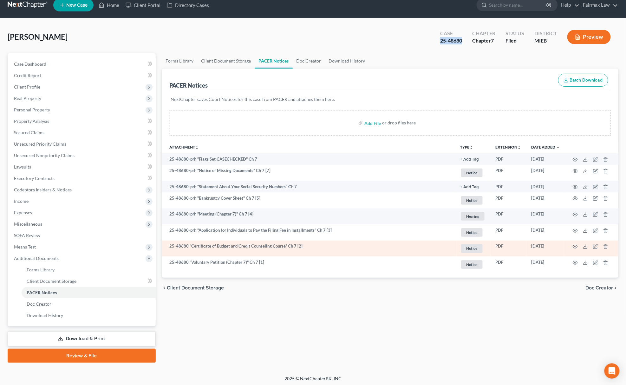
scroll to position [9, 0]
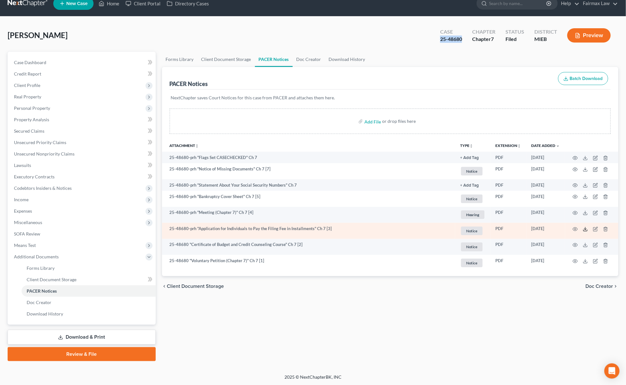
click at [583, 228] on icon at bounding box center [585, 228] width 5 height 5
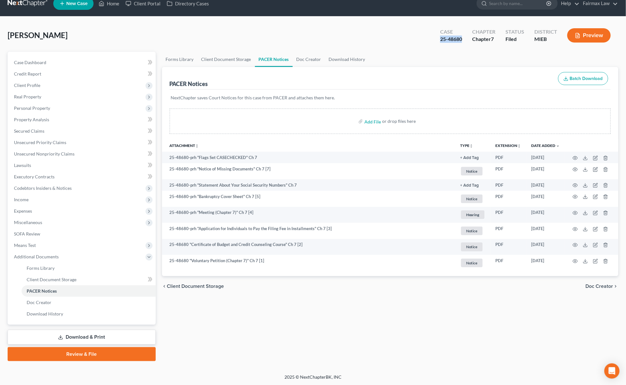
click at [432, 40] on div "Evans, Bryan Upgraded Case 25-48680 Chapter Chapter 7 Status Filed District MIE…" at bounding box center [313, 38] width 611 height 28
drag, startPoint x: 439, startPoint y: 40, endPoint x: 467, endPoint y: 42, distance: 28.0
click at [467, 42] on div "Case 25-48680" at bounding box center [451, 36] width 32 height 19
copy div "25-48680"
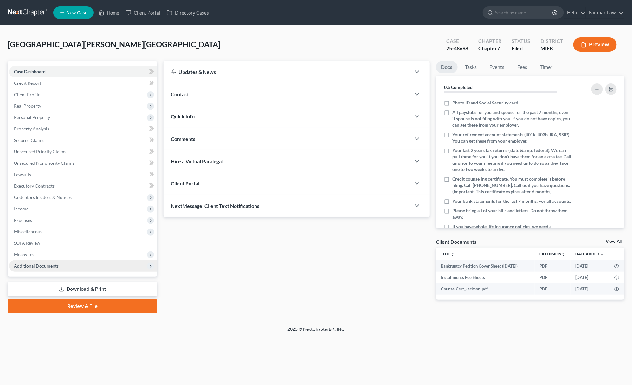
drag, startPoint x: 57, startPoint y: 267, endPoint x: 83, endPoint y: 267, distance: 25.7
click at [57, 266] on span "Additional Documents" at bounding box center [36, 265] width 45 height 5
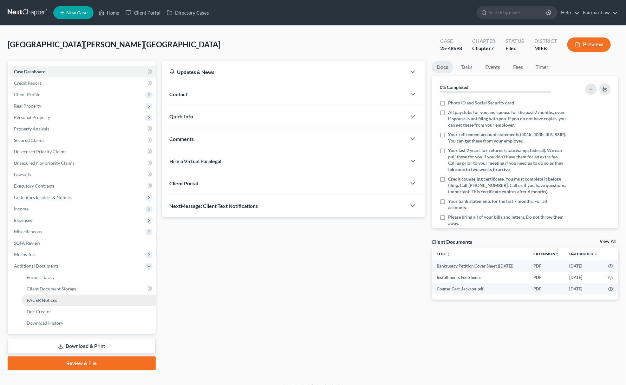
click at [68, 297] on link "PACER Notices" at bounding box center [89, 299] width 134 height 11
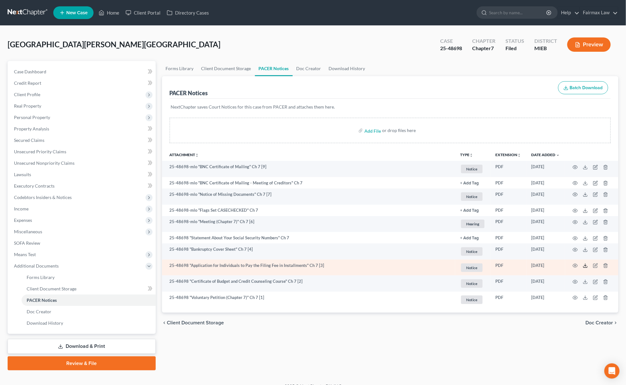
click at [583, 266] on icon at bounding box center [585, 266] width 4 height 1
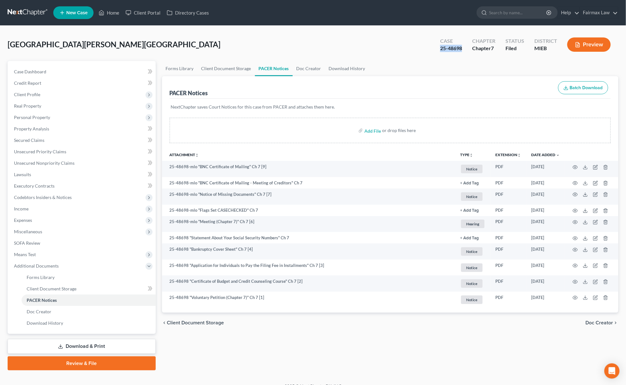
drag, startPoint x: 441, startPoint y: 56, endPoint x: 467, endPoint y: 49, distance: 26.8
click at [464, 52] on div "[GEOGRAPHIC_DATA][PERSON_NAME] Upgraded Case 25-48698 Chapter Chapter 7 Status …" at bounding box center [313, 47] width 611 height 28
copy div "25-48698"
click at [422, 48] on div "Jackson, Devonte Upgraded Case 25-48698 Chapter Chapter 7 Status Filed District…" at bounding box center [313, 47] width 611 height 28
drag, startPoint x: 439, startPoint y: 51, endPoint x: 463, endPoint y: 51, distance: 23.8
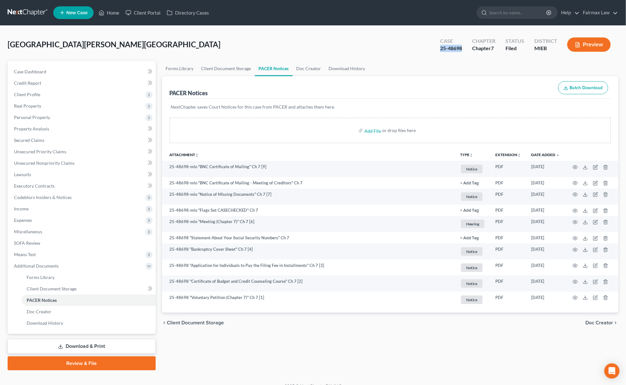
click at [463, 51] on div "Case 25-48698" at bounding box center [451, 45] width 32 height 19
copy div "25-48698"
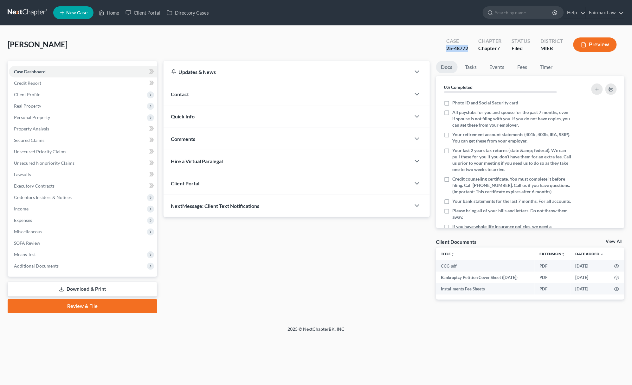
drag, startPoint x: 443, startPoint y: 57, endPoint x: 472, endPoint y: 51, distance: 29.1
click at [472, 51] on div "[PERSON_NAME] Upgraded Case 25-48772 Chapter Chapter 7 Status Filed District MI…" at bounding box center [316, 47] width 617 height 28
copy div "25-48772"
click at [61, 265] on span "Additional Documents" at bounding box center [83, 265] width 148 height 11
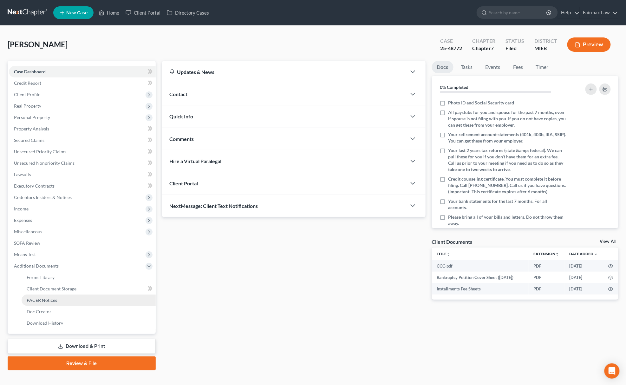
click at [59, 302] on link "PACER Notices" at bounding box center [89, 299] width 134 height 11
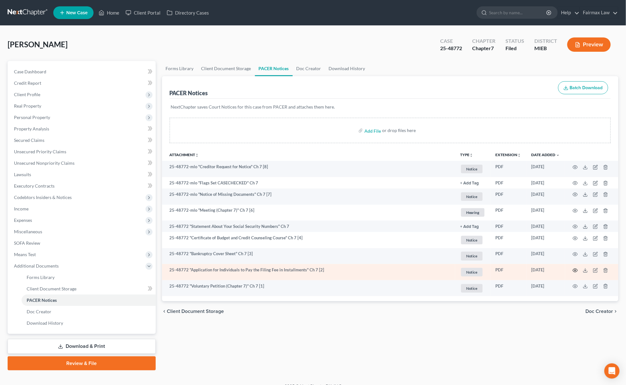
click at [575, 270] on circle "button" at bounding box center [574, 269] width 1 height 1
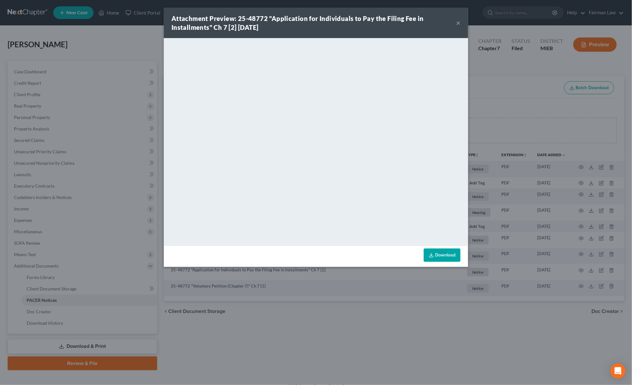
click at [512, 65] on div "Attachment Preview: 25-48772 "Application for Individuals to Pay the Filing Fee…" at bounding box center [316, 192] width 632 height 385
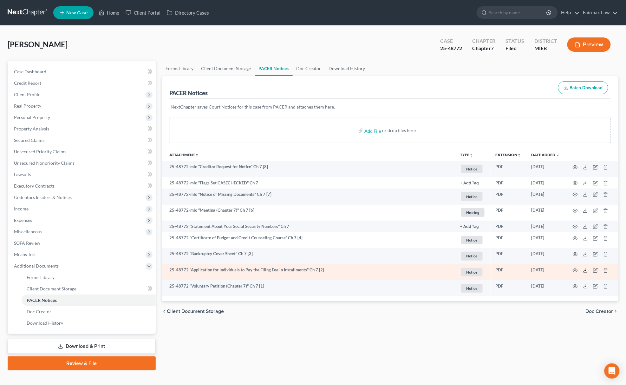
click at [585, 270] on icon at bounding box center [585, 270] width 5 height 5
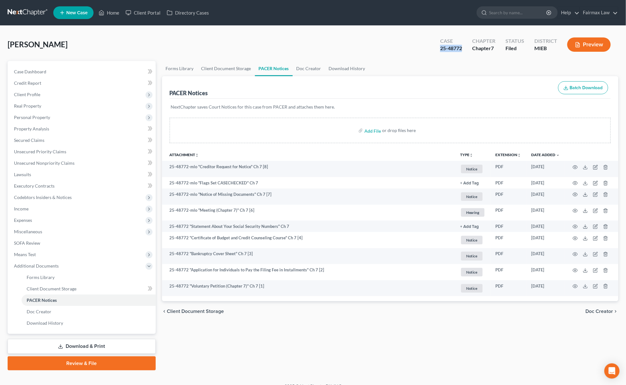
drag, startPoint x: 440, startPoint y: 48, endPoint x: 464, endPoint y: 49, distance: 23.2
click at [464, 49] on div "Case 25-48772" at bounding box center [451, 45] width 32 height 19
copy div "25-48772"
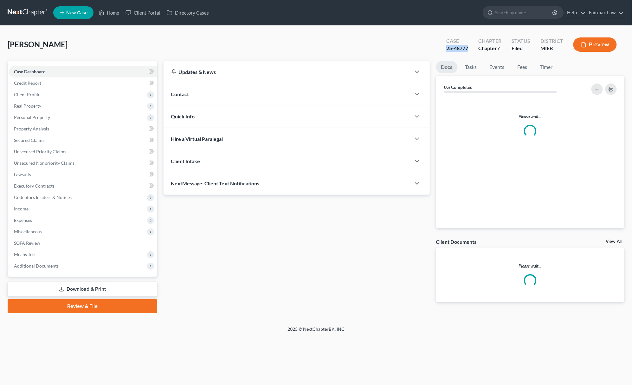
drag, startPoint x: 443, startPoint y: 51, endPoint x: 474, endPoint y: 50, distance: 30.5
click at [473, 50] on div "Case 25-48777" at bounding box center [457, 45] width 32 height 19
copy div "25-48777"
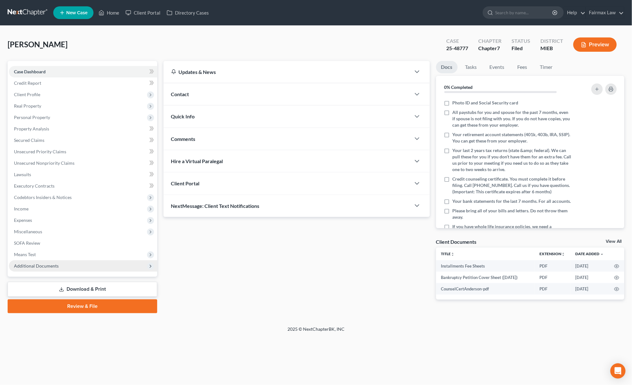
click at [34, 268] on span "Additional Documents" at bounding box center [83, 265] width 148 height 11
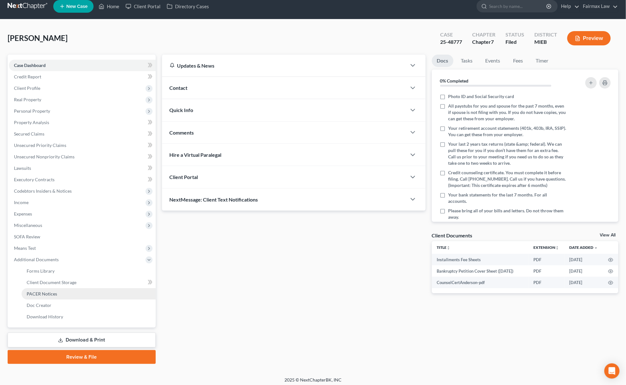
scroll to position [9, 0]
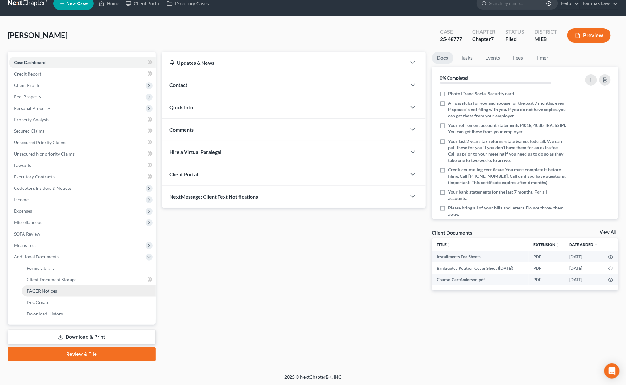
click at [81, 287] on link "PACER Notices" at bounding box center [89, 290] width 134 height 11
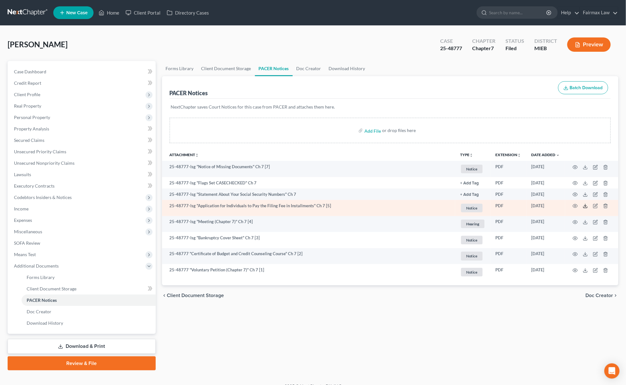
click at [585, 203] on icon at bounding box center [585, 205] width 5 height 5
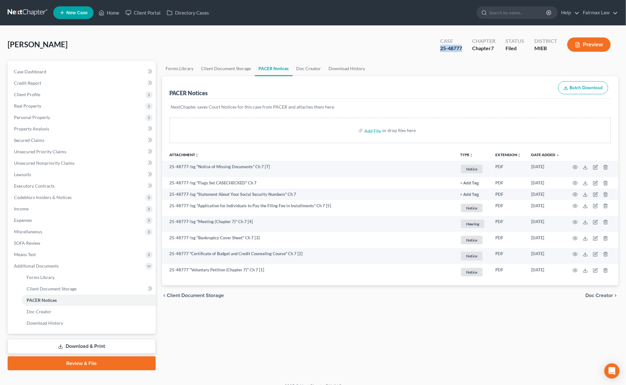
drag, startPoint x: 436, startPoint y: 51, endPoint x: 464, endPoint y: 54, distance: 28.7
click at [464, 54] on div "Case 25-48777 Chapter Chapter 7 Status Filed District MIEB Preview" at bounding box center [525, 44] width 186 height 23
copy div "25-48777"
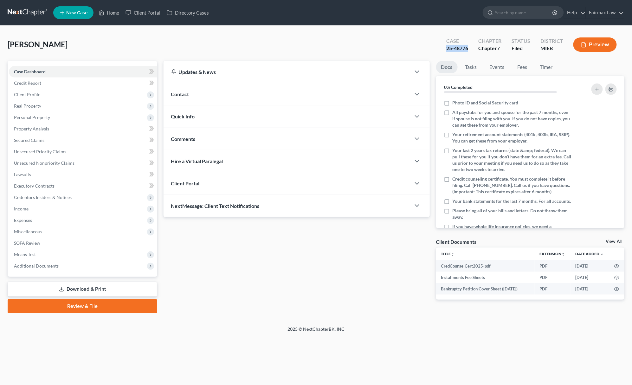
drag, startPoint x: 442, startPoint y: 51, endPoint x: 470, endPoint y: 50, distance: 27.9
click at [470, 50] on div "Case 25-48776" at bounding box center [457, 45] width 32 height 19
copy div "25-48776"
click at [70, 268] on span "Additional Documents" at bounding box center [83, 265] width 148 height 11
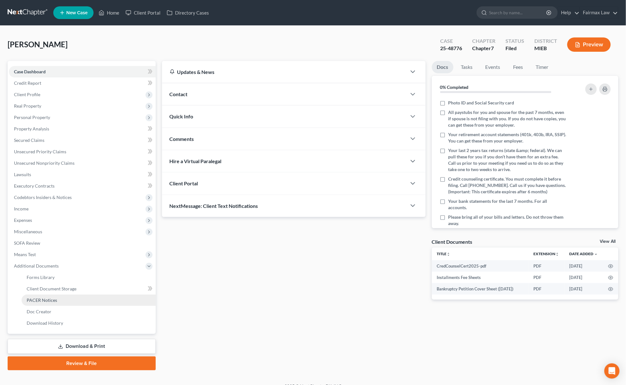
click at [54, 302] on link "PACER Notices" at bounding box center [89, 299] width 134 height 11
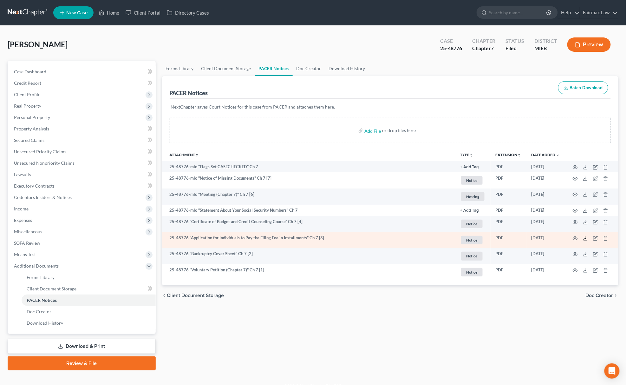
click at [586, 237] on icon at bounding box center [585, 238] width 5 height 5
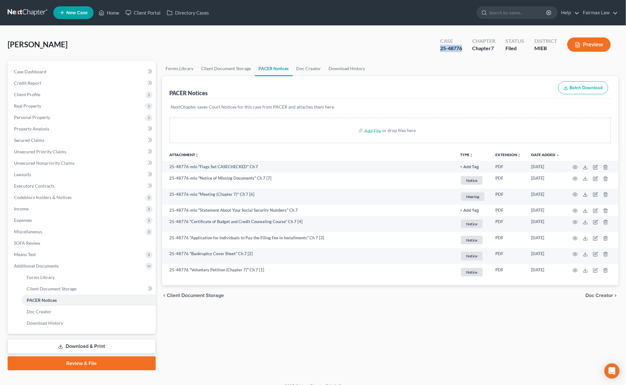
drag, startPoint x: 445, startPoint y: 50, endPoint x: 464, endPoint y: 53, distance: 19.5
click at [464, 53] on div "Schroeder, Adam Upgraded Case 25-48776 Chapter Chapter 7 Status Filed District …" at bounding box center [313, 47] width 611 height 28
copy div "25-48776"
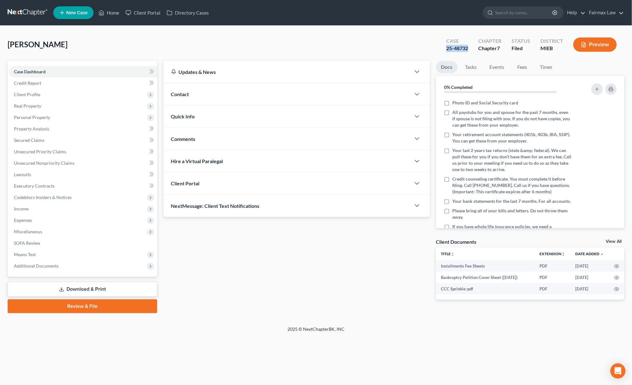
drag, startPoint x: 443, startPoint y: 50, endPoint x: 470, endPoint y: 54, distance: 26.9
click at [470, 54] on div "Case 25-48732 Chapter Chapter 7 Status Filed District MIEB Preview" at bounding box center [532, 44] width 186 height 23
copy div "25-48732"
click at [55, 266] on span "Additional Documents" at bounding box center [36, 265] width 45 height 5
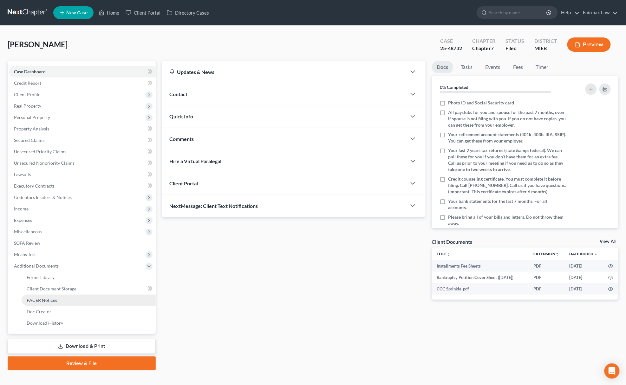
click at [56, 297] on link "PACER Notices" at bounding box center [89, 299] width 134 height 11
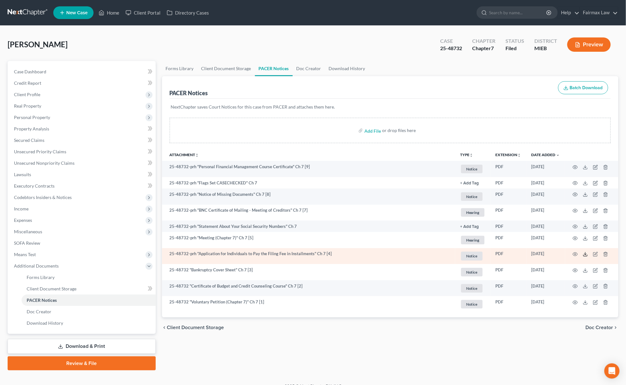
click at [584, 253] on icon at bounding box center [585, 253] width 5 height 5
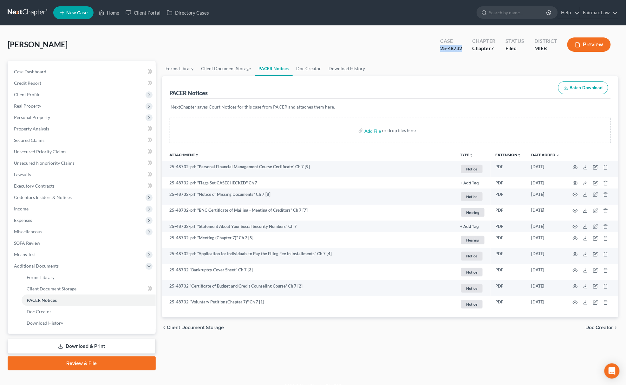
drag, startPoint x: 448, startPoint y: 51, endPoint x: 466, endPoint y: 51, distance: 18.1
click at [466, 51] on div "Case 25-48732" at bounding box center [451, 45] width 32 height 19
copy div "25-48732"
